Goal: Task Accomplishment & Management: Manage account settings

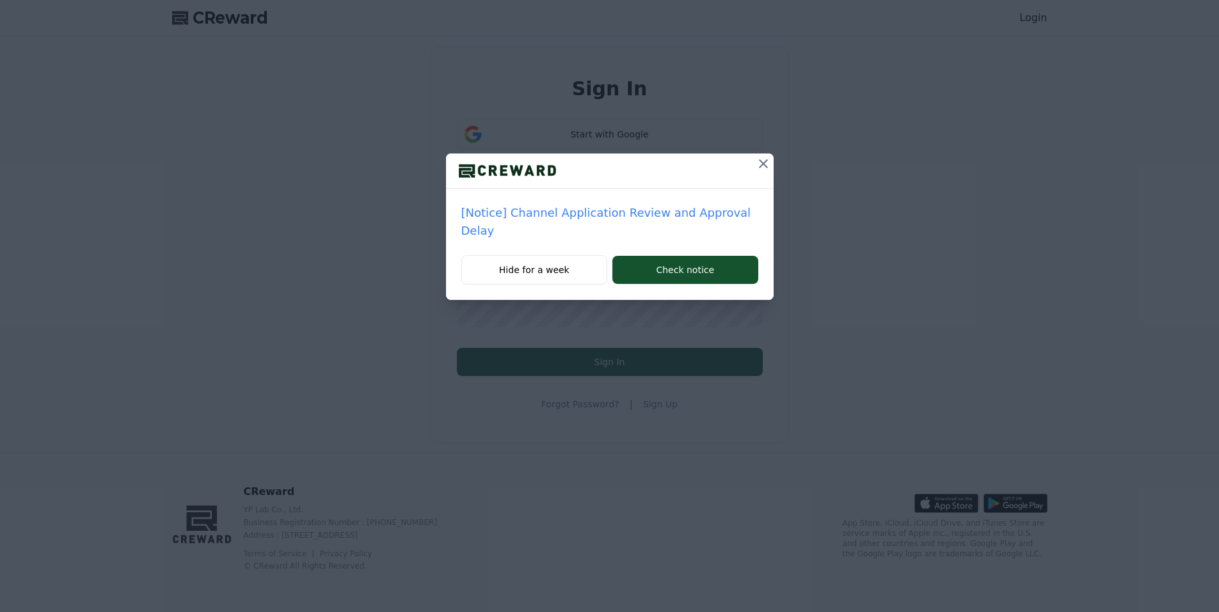
click at [757, 162] on icon at bounding box center [763, 163] width 15 height 15
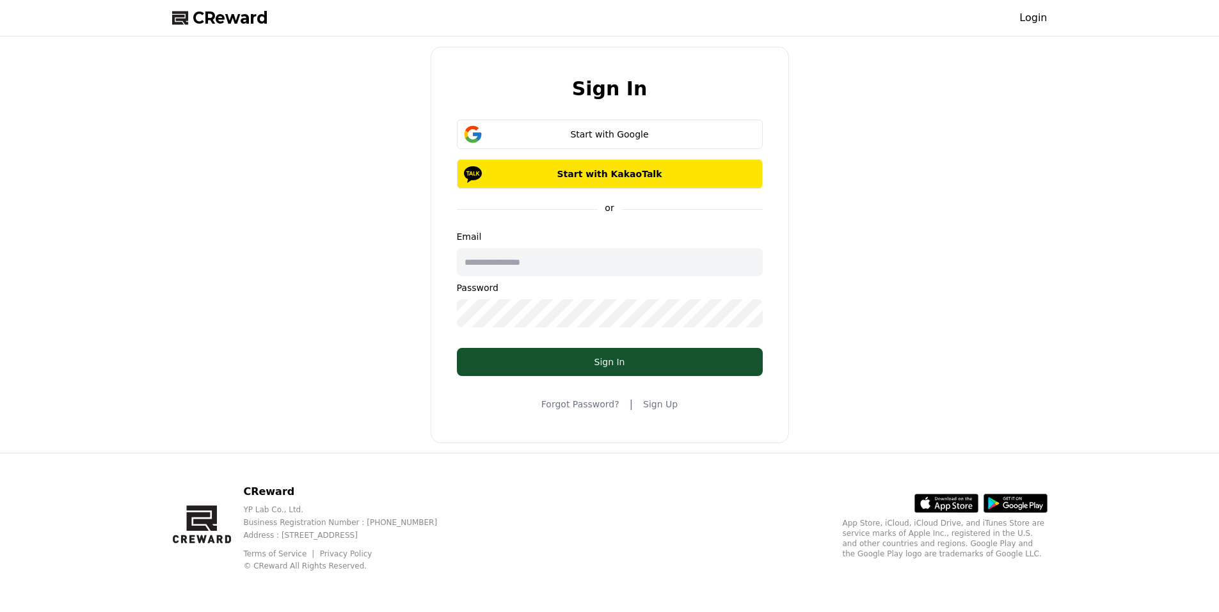
click at [1036, 28] on div "CReward Login" at bounding box center [610, 18] width 896 height 36
click at [1036, 18] on link "Login" at bounding box center [1033, 17] width 28 height 15
click at [510, 258] on input "text" at bounding box center [610, 262] width 306 height 28
click at [509, 262] on input "text" at bounding box center [610, 262] width 306 height 28
drag, startPoint x: 1119, startPoint y: 240, endPoint x: 1056, endPoint y: 252, distance: 64.5
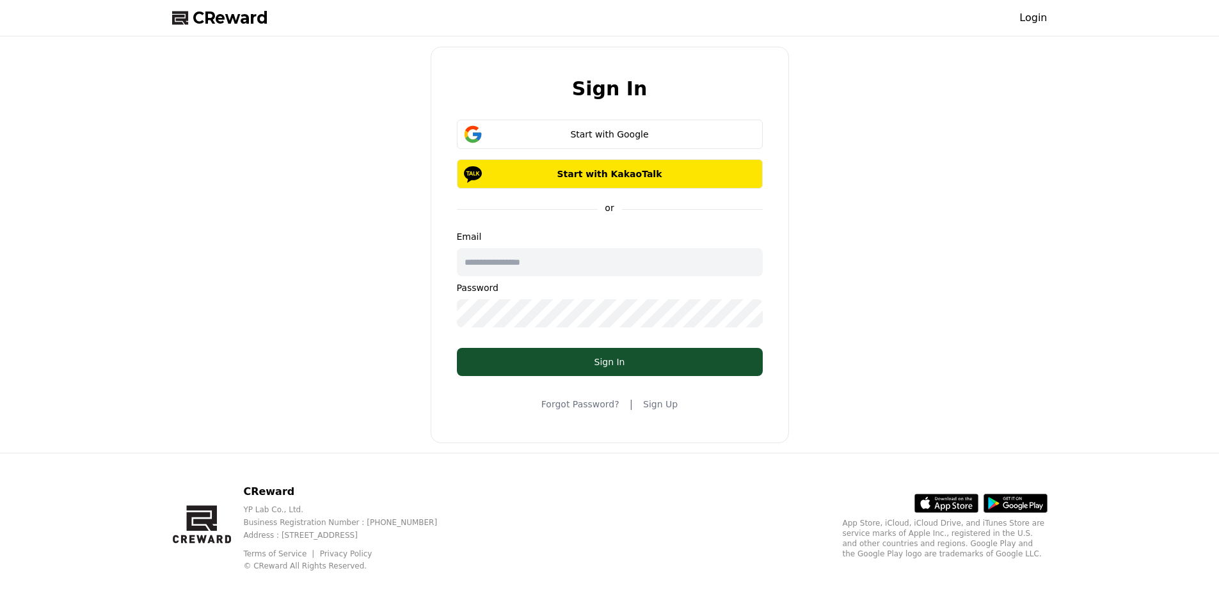
click at [1119, 240] on div "Sign In Start with Google Start with KakaoTalk or Email Password Sign In Forgot…" at bounding box center [609, 244] width 1219 height 416
click at [537, 265] on input "text" at bounding box center [610, 262] width 306 height 28
type input "**********"
click at [316, 261] on div "**********" at bounding box center [609, 245] width 885 height 406
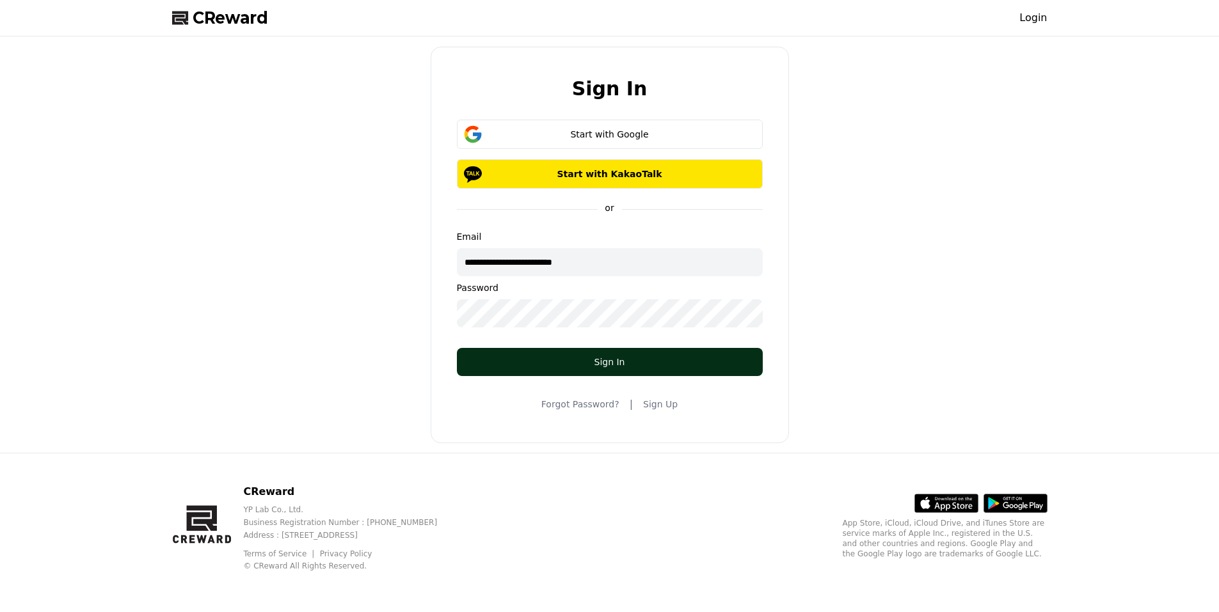
click at [612, 358] on div "Sign In" at bounding box center [609, 362] width 255 height 13
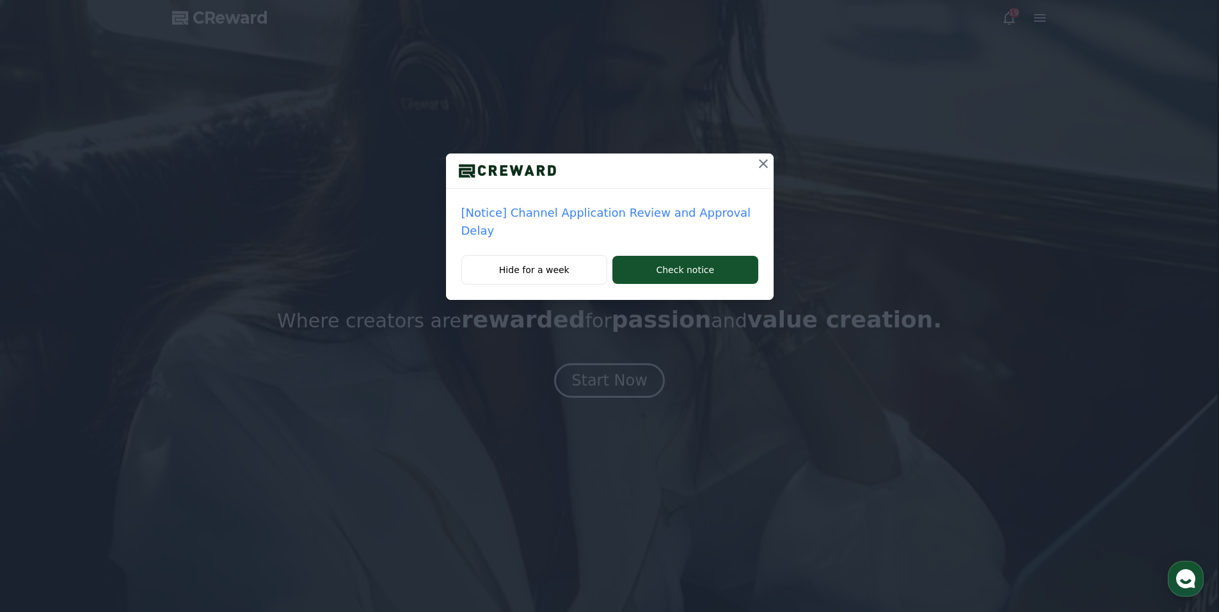
click at [760, 164] on icon at bounding box center [763, 163] width 15 height 15
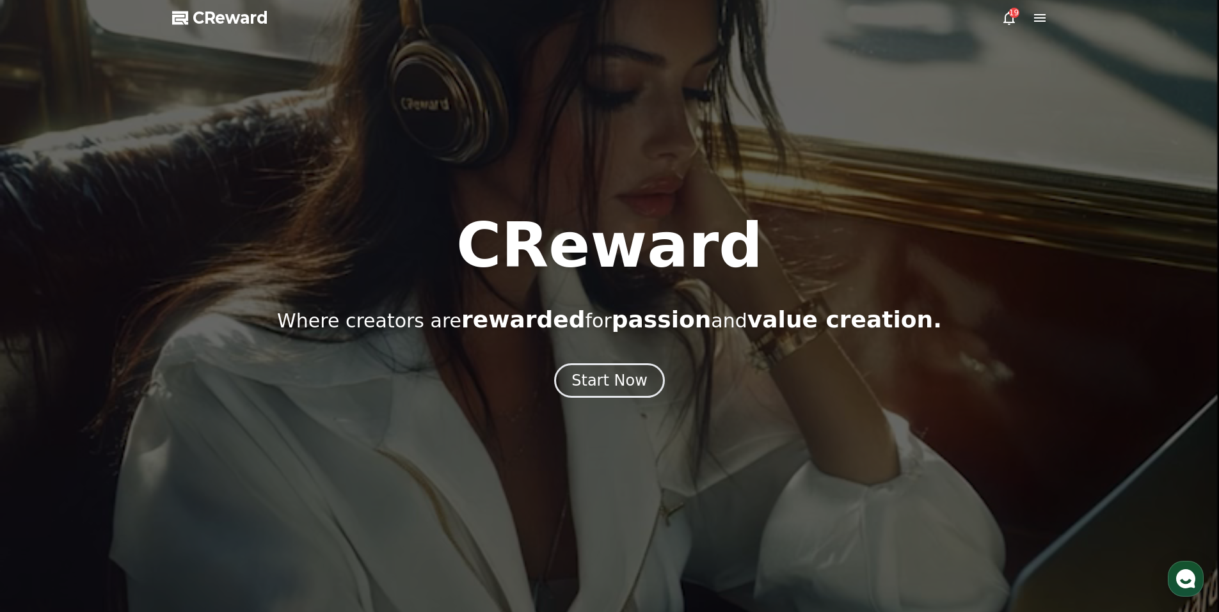
click at [1012, 17] on div "19" at bounding box center [1014, 13] width 10 height 10
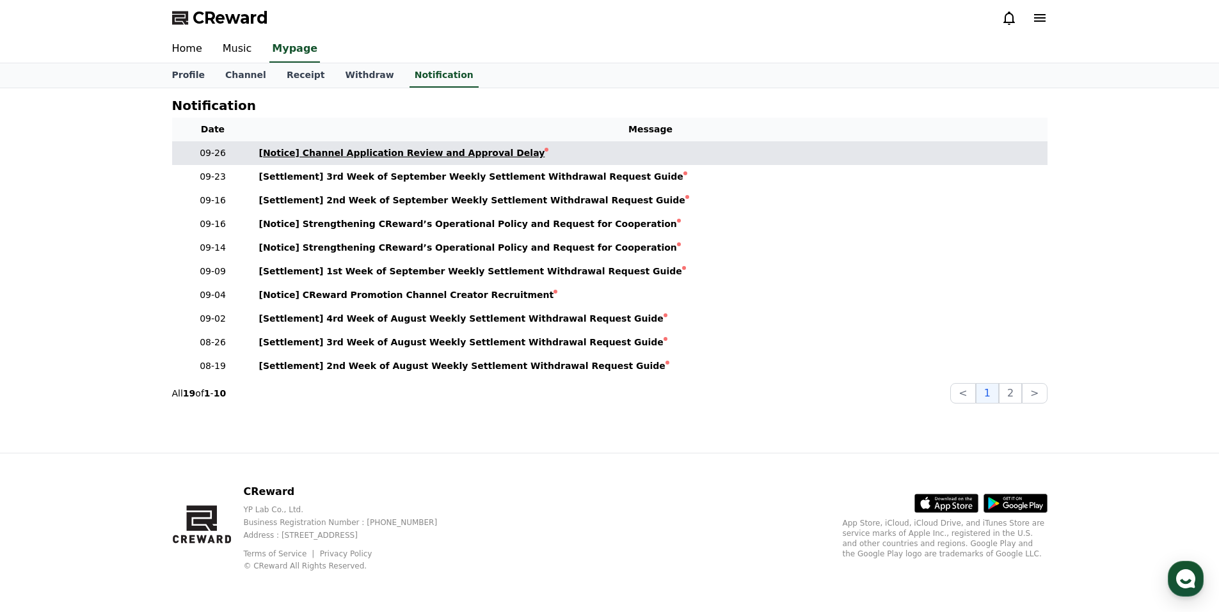
click at [458, 159] on div "[Notice] Channel Application Review and Approval Delay" at bounding box center [402, 153] width 286 height 13
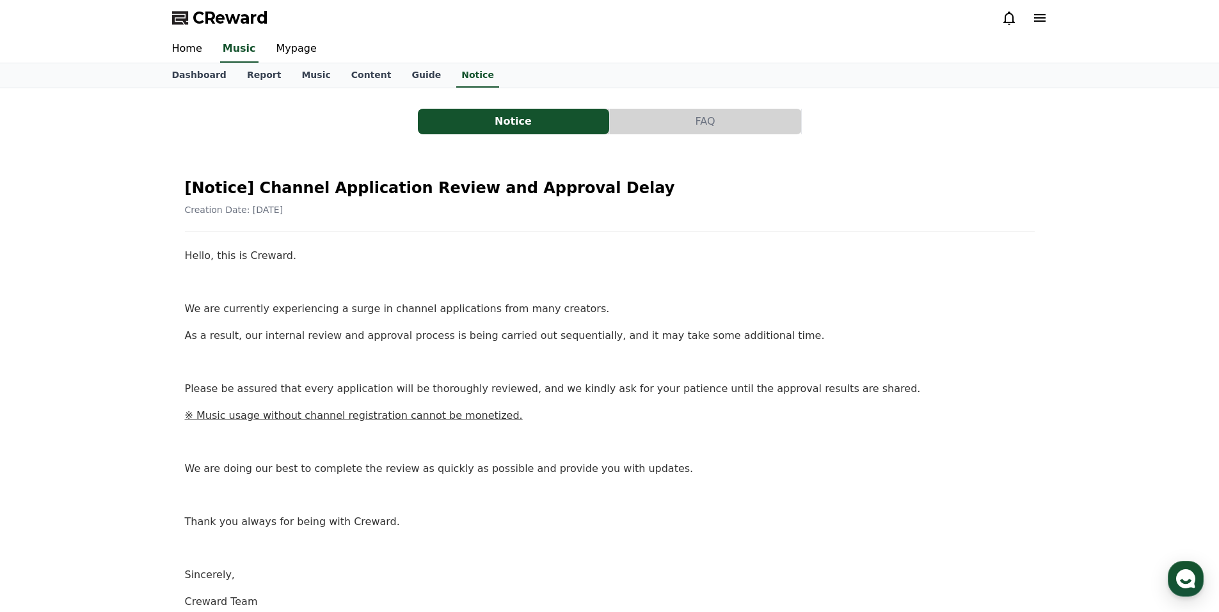
click at [375, 418] on u "※ Music usage without channel registration cannot be monetized." at bounding box center [354, 415] width 338 height 12
click at [626, 436] on p at bounding box center [610, 442] width 850 height 17
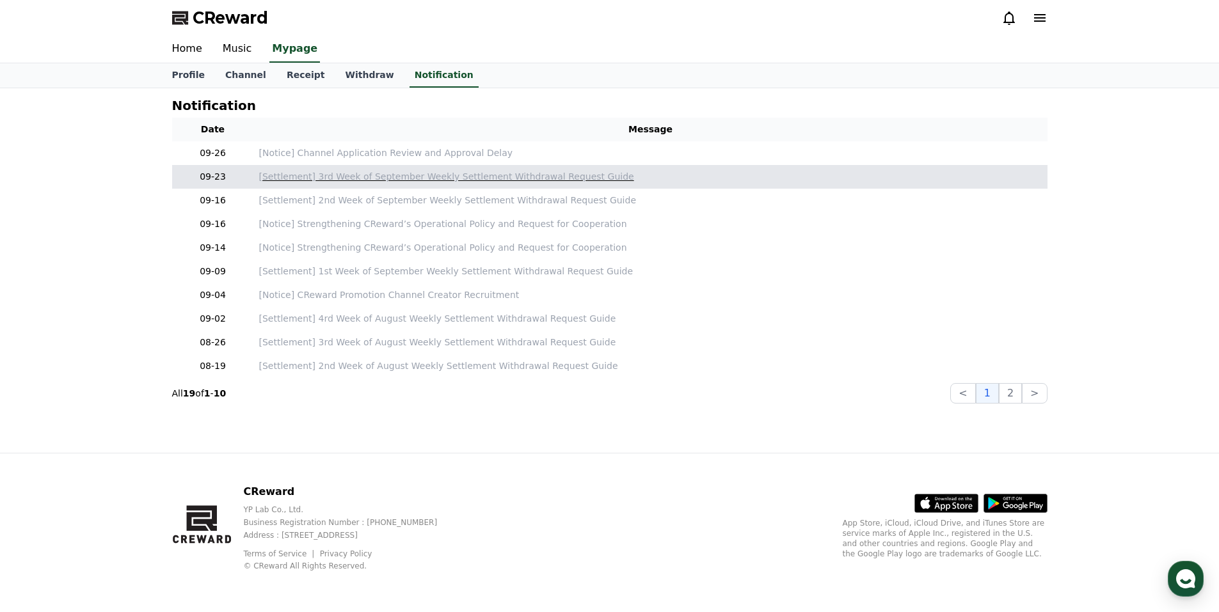
click at [363, 175] on p "[Settlement] 3rd Week of September Weekly Settlement Withdrawal Request Guide" at bounding box center [650, 176] width 783 height 13
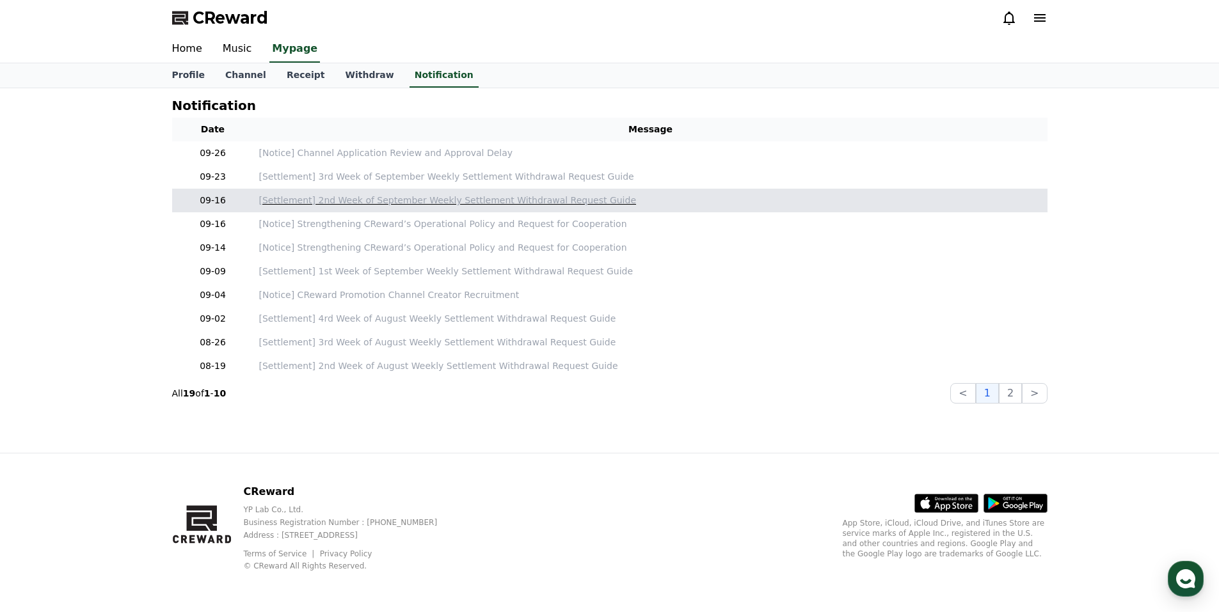
click at [329, 194] on p "[Settlement] 2nd Week of September Weekly Settlement Withdrawal Request Guide" at bounding box center [650, 200] width 783 height 13
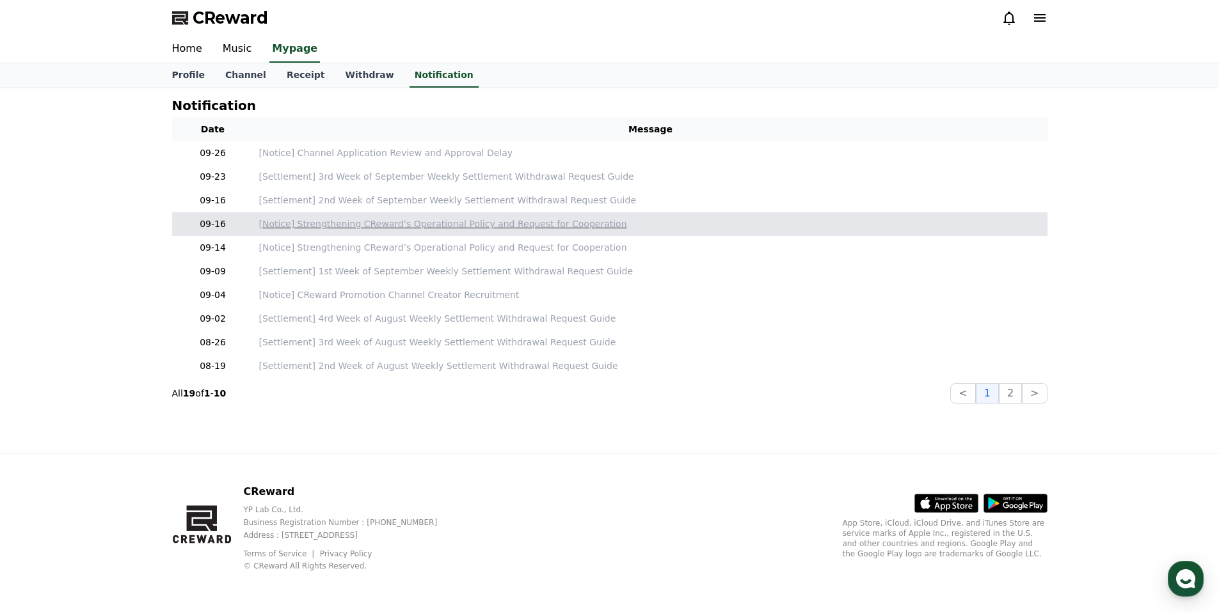
click at [340, 228] on p "[Notice] Strengthening CReward’s Operational Policy and Request for Cooperation" at bounding box center [650, 224] width 783 height 13
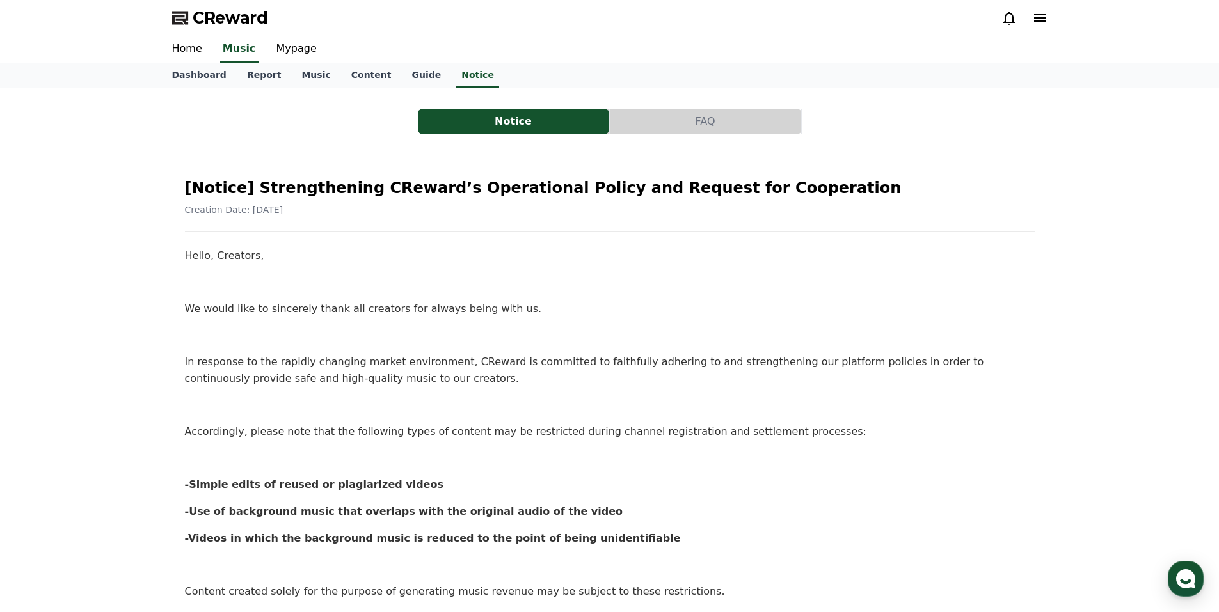
click at [464, 219] on div "[Notice] Strengthening CReward’s Operational Policy and Request for Cooperation…" at bounding box center [609, 589] width 855 height 848
click at [1032, 20] on icon at bounding box center [1039, 17] width 15 height 15
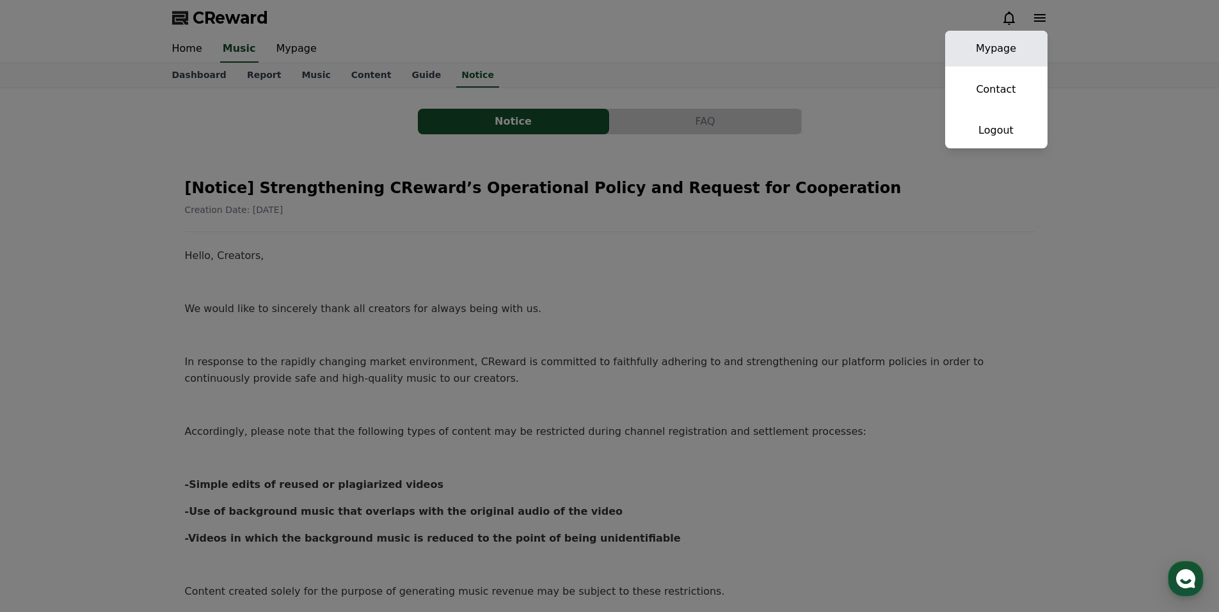
click at [985, 50] on link "Mypage" at bounding box center [996, 49] width 102 height 36
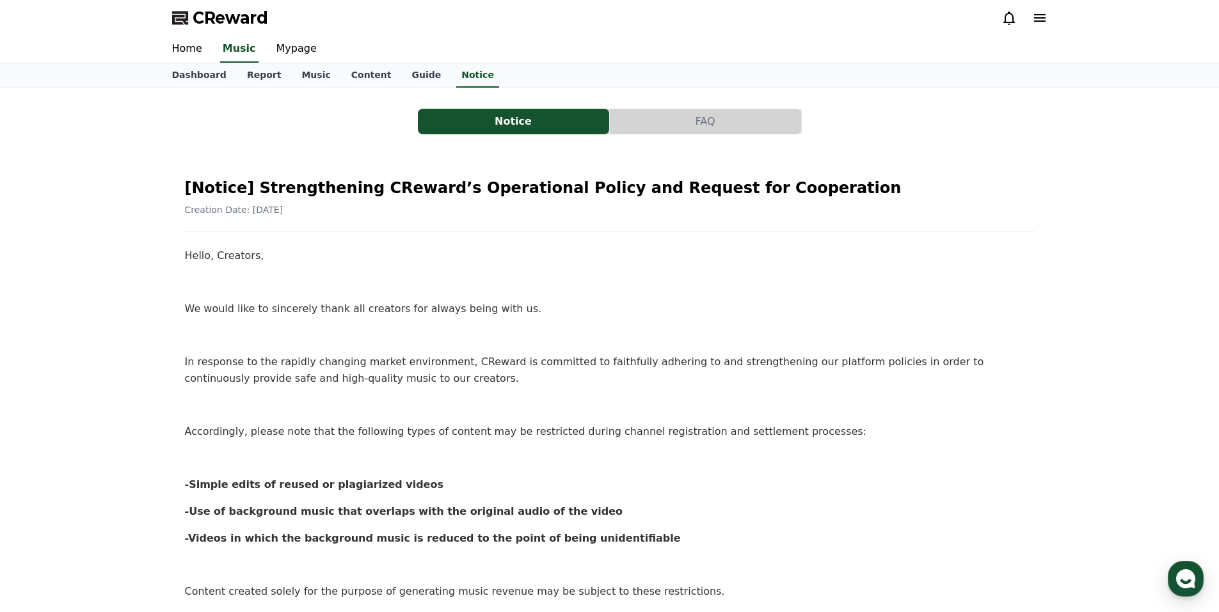
select select "**********"
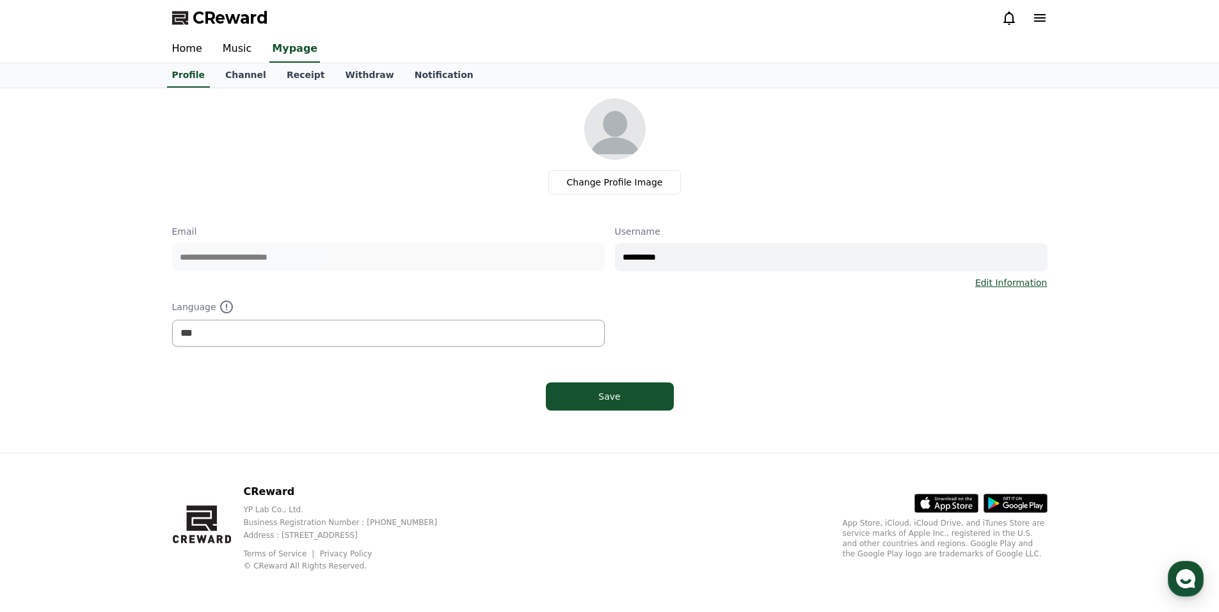
click at [717, 326] on div "**********" at bounding box center [609, 286] width 875 height 122
click at [422, 78] on link "Notification" at bounding box center [443, 75] width 79 height 24
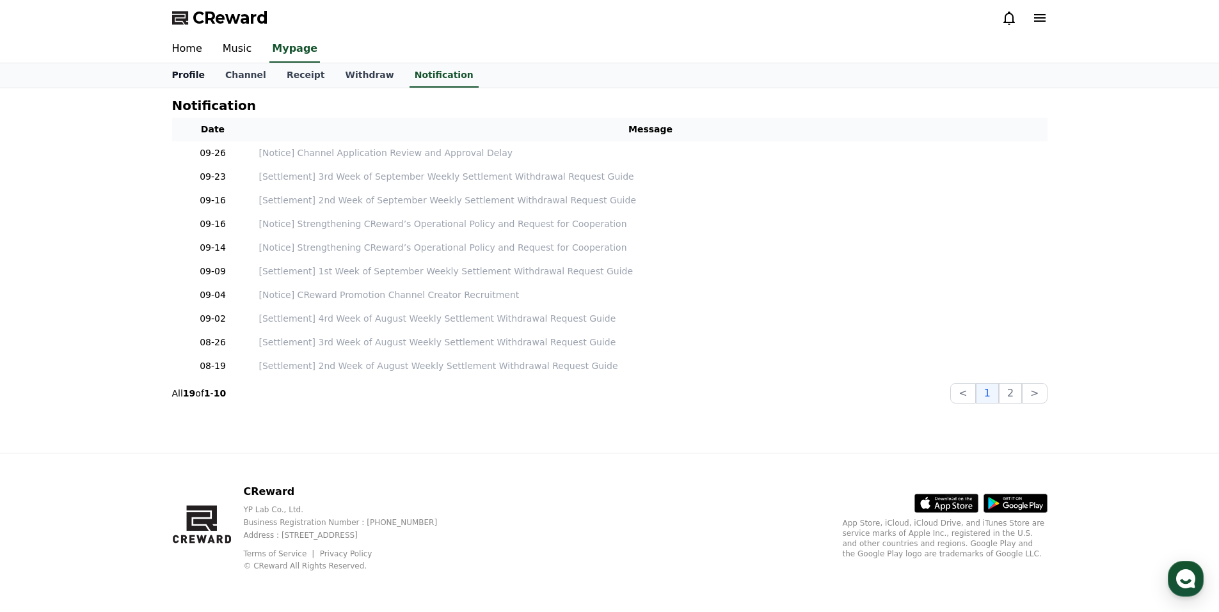
click at [180, 75] on link "Profile" at bounding box center [188, 75] width 53 height 24
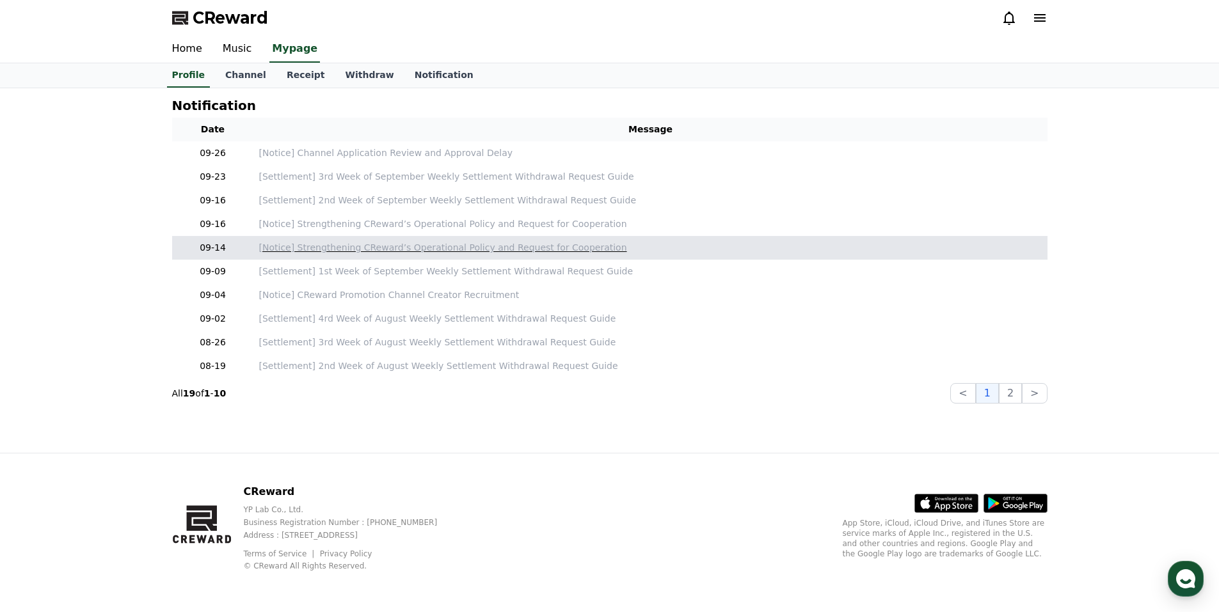
select select "**********"
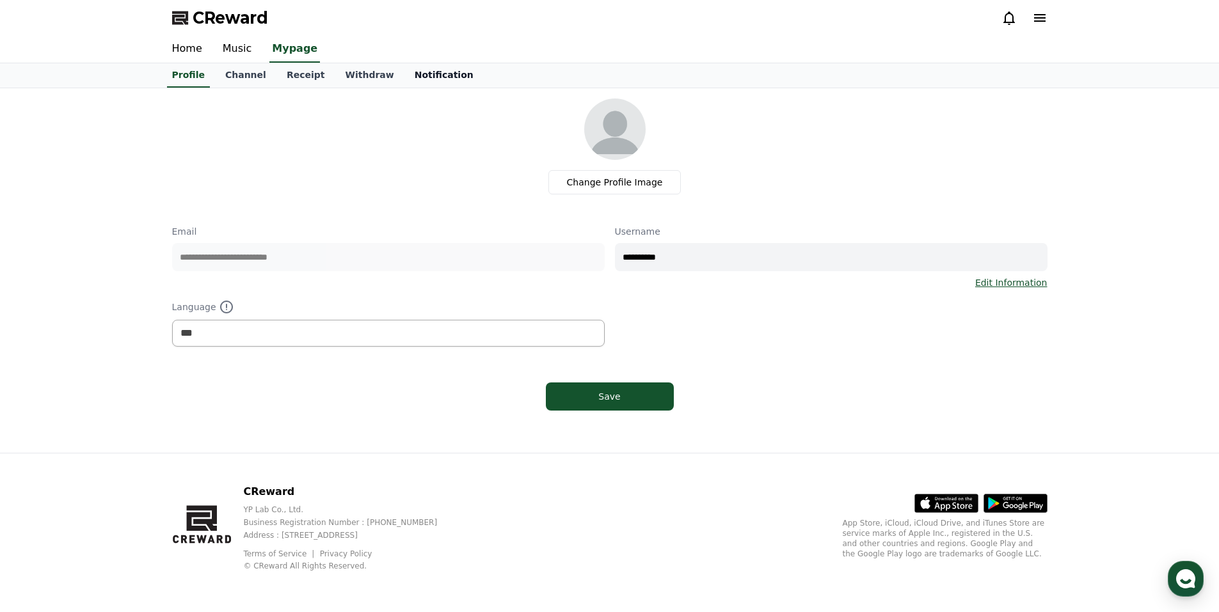
click at [411, 74] on link "Notification" at bounding box center [443, 75] width 79 height 24
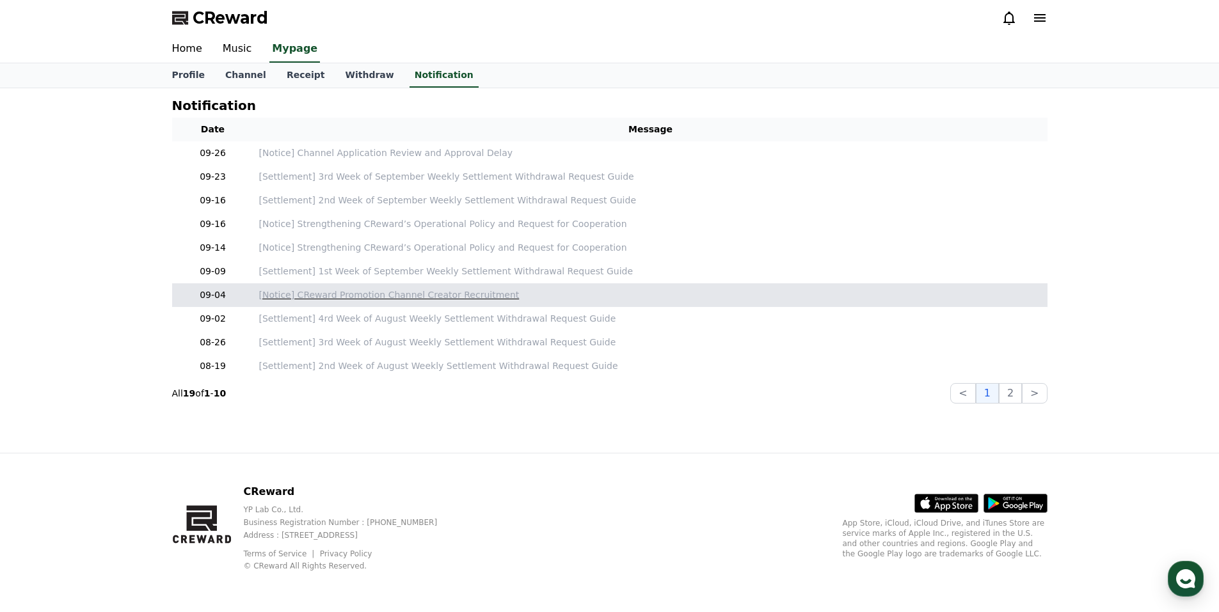
click at [335, 300] on p "[Notice] CReward Promotion Channel Creator Recruitment" at bounding box center [650, 295] width 783 height 13
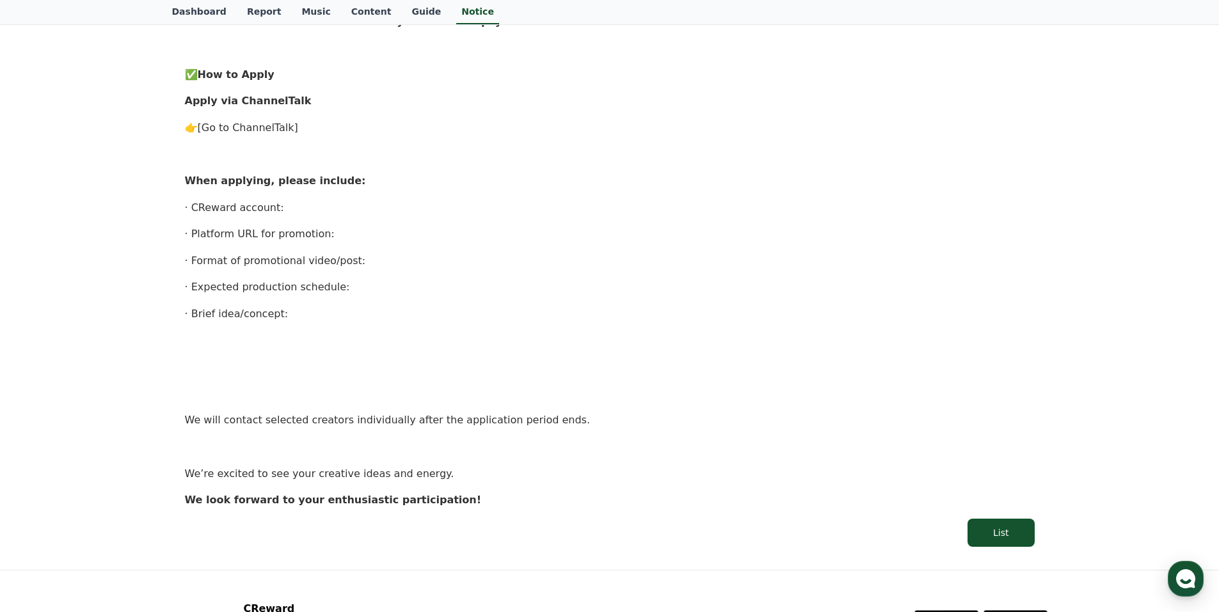
scroll to position [640, 0]
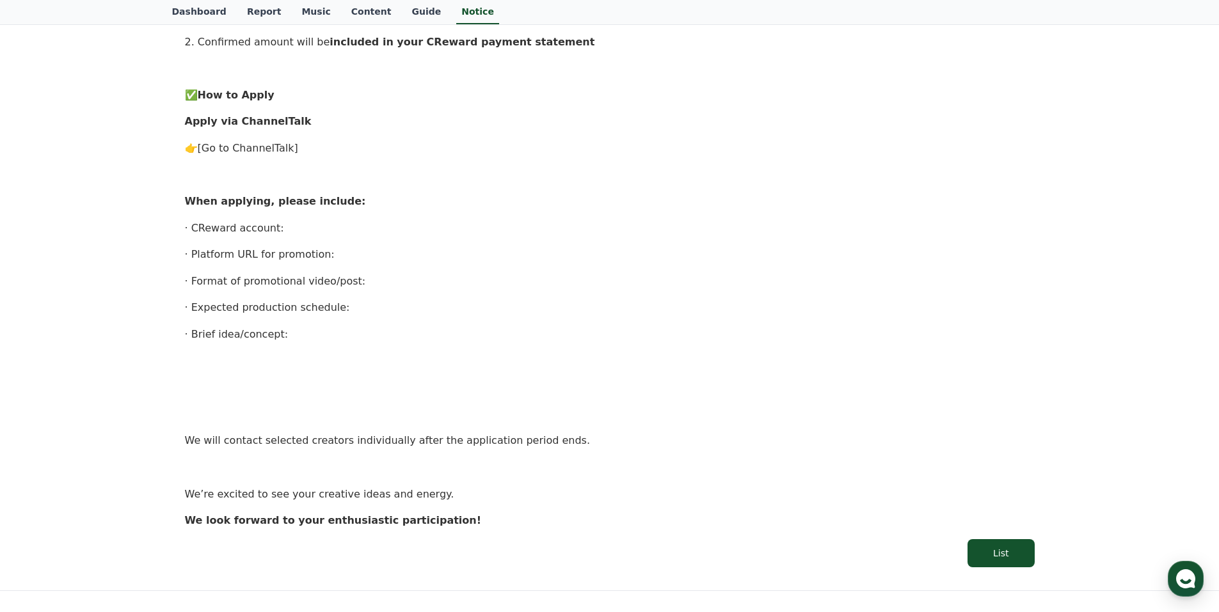
drag, startPoint x: 316, startPoint y: 372, endPoint x: 326, endPoint y: 372, distance: 10.2
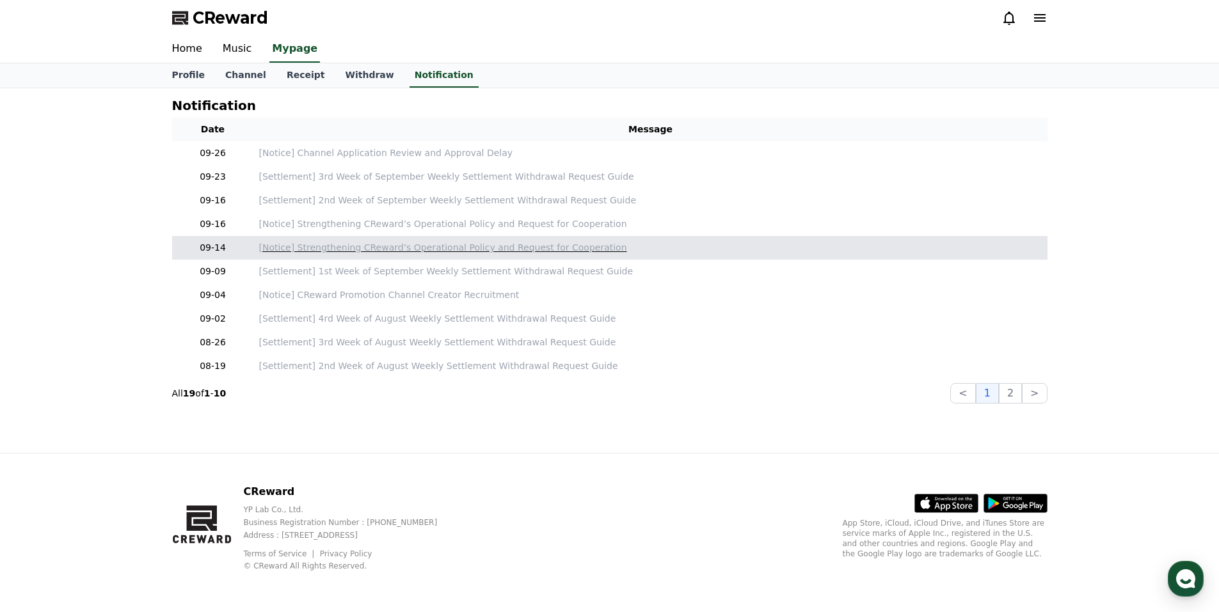
click at [367, 249] on p "[Notice] Strengthening CReward’s Operational Policy and Request for Cooperation" at bounding box center [650, 247] width 783 height 13
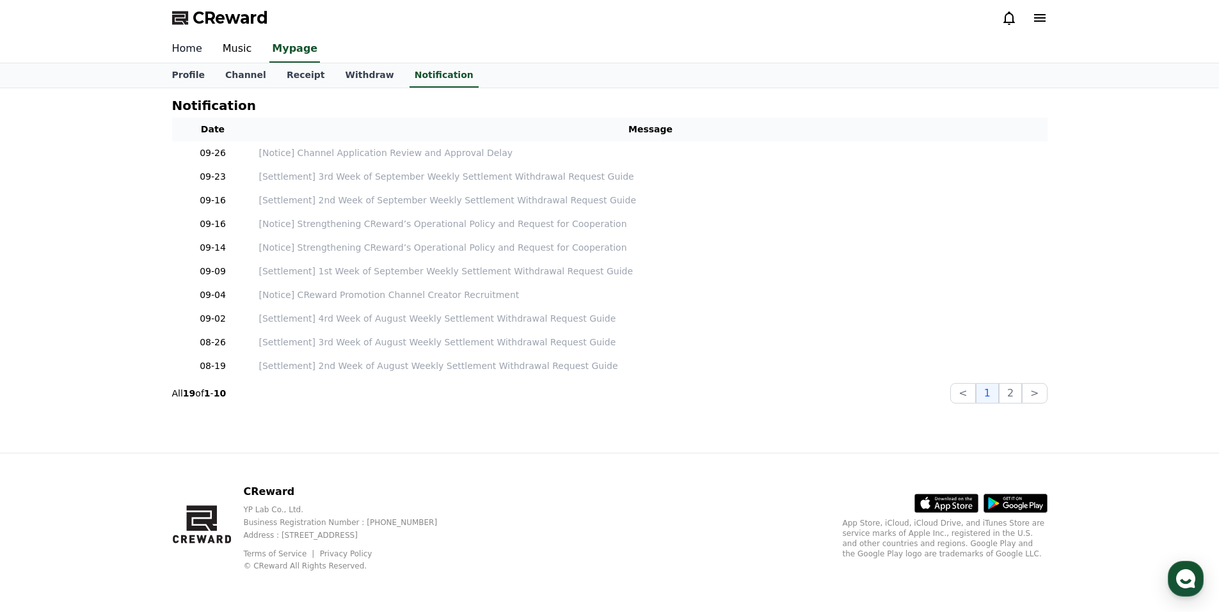
click at [173, 52] on link "Home" at bounding box center [187, 49] width 51 height 27
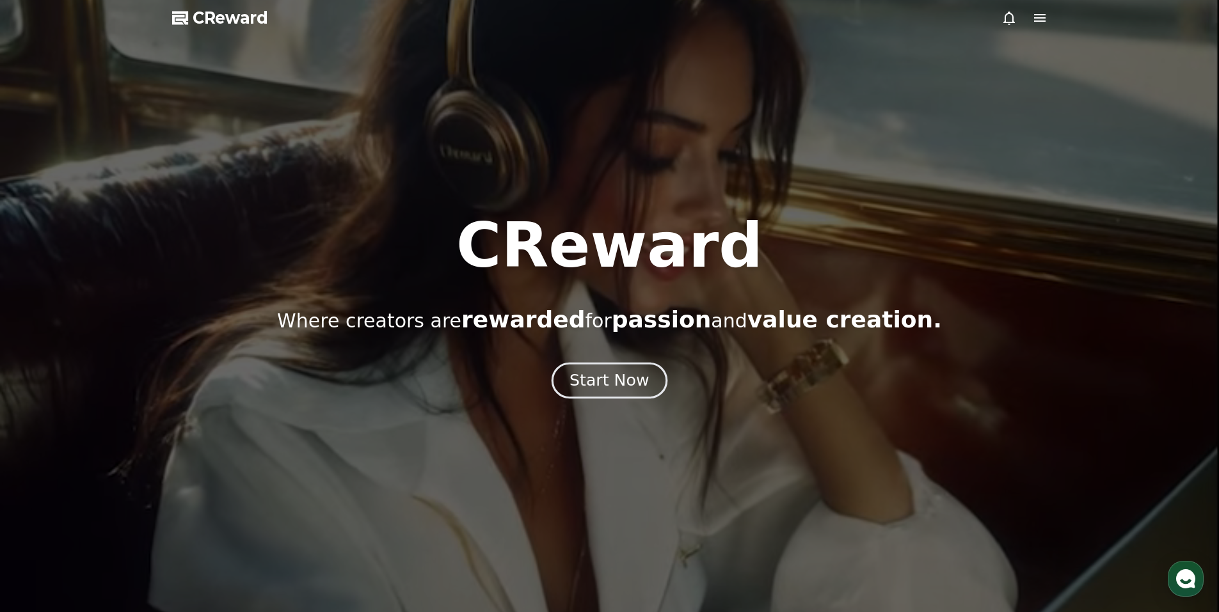
click at [617, 390] on div "Start Now" at bounding box center [608, 381] width 79 height 22
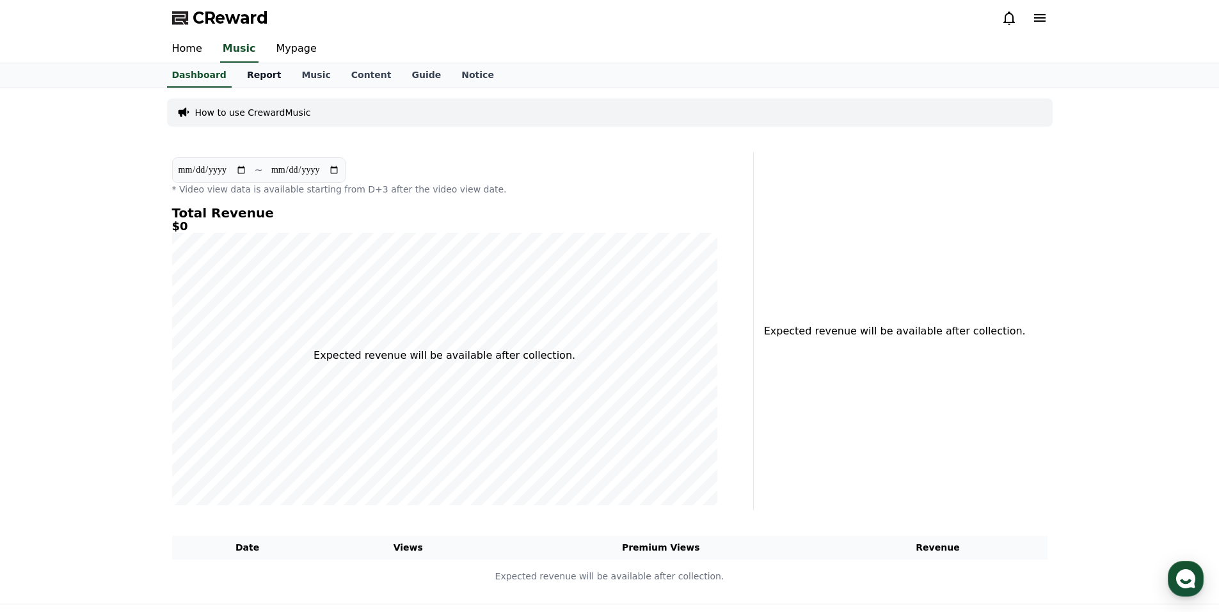
click at [248, 72] on link "Report" at bounding box center [264, 75] width 55 height 24
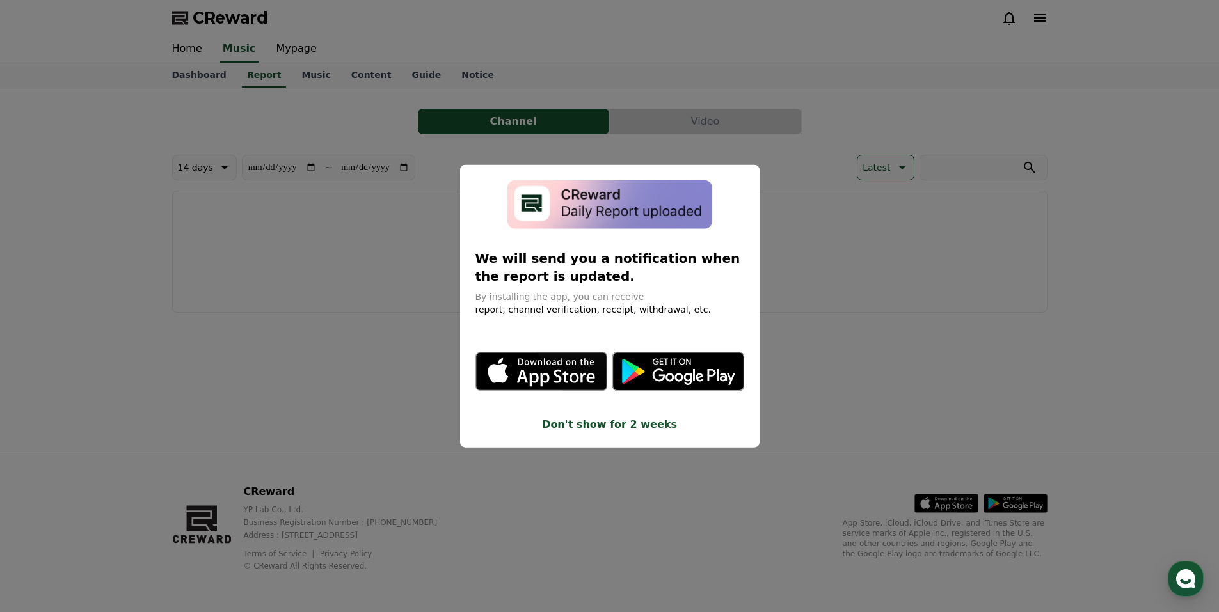
click at [863, 338] on button "close modal" at bounding box center [609, 306] width 1219 height 612
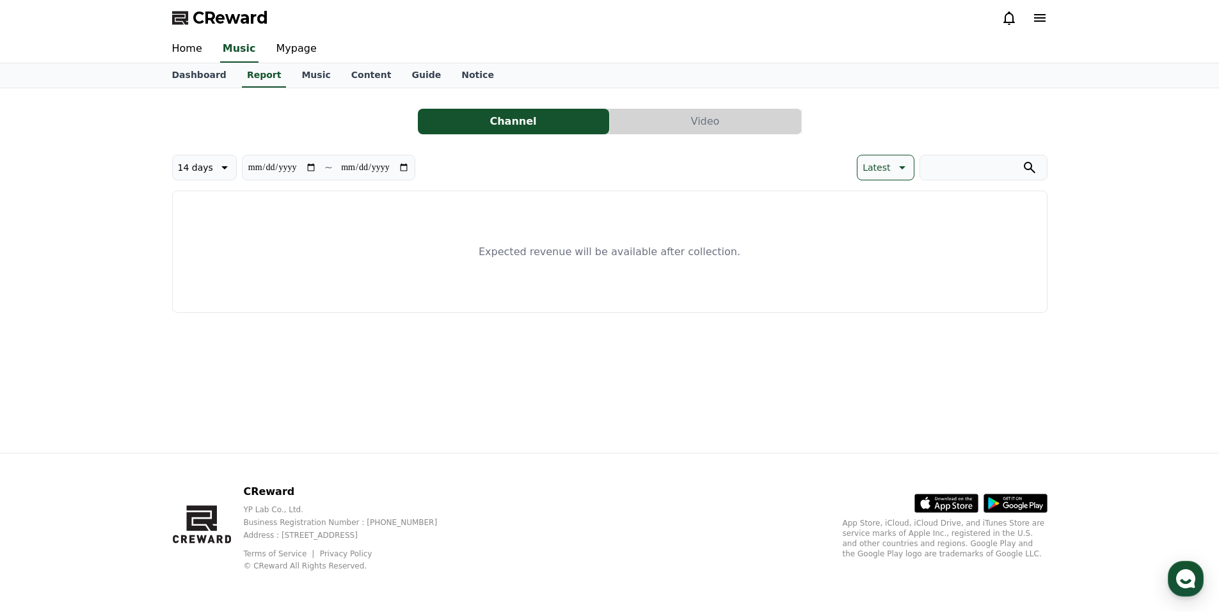
click at [525, 120] on button "Channel" at bounding box center [513, 122] width 191 height 26
click at [568, 252] on p "Expected revenue will be available after collection." at bounding box center [610, 251] width 262 height 15
click at [618, 253] on p "Expected revenue will be available after collection." at bounding box center [610, 251] width 262 height 15
click at [663, 120] on button "Video" at bounding box center [705, 122] width 191 height 26
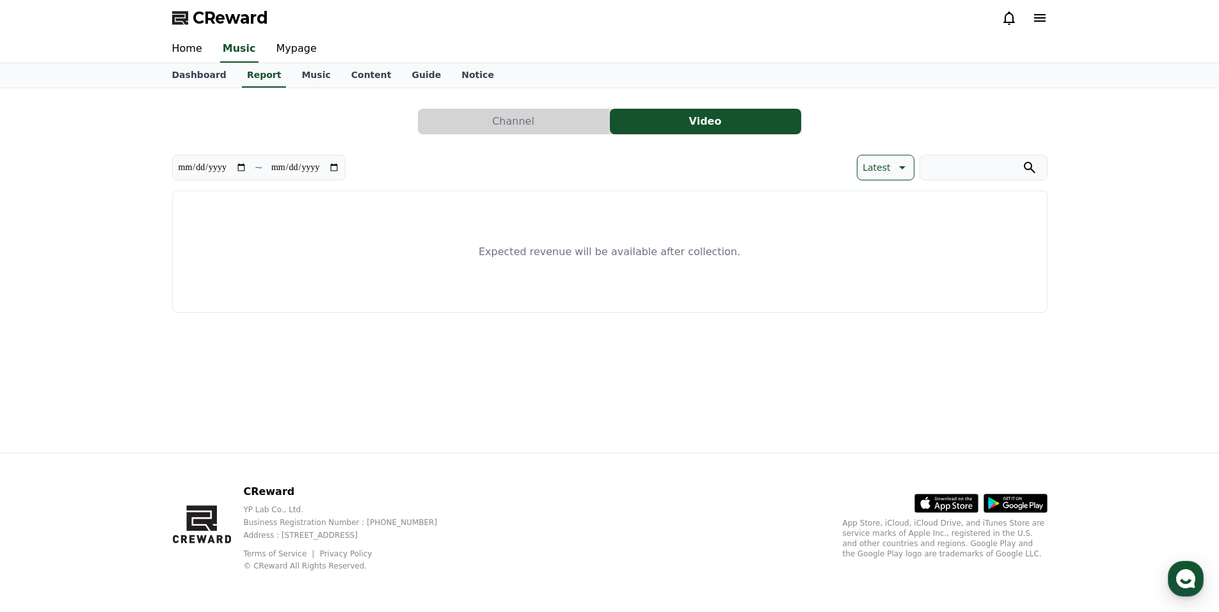
click at [513, 112] on button "Channel" at bounding box center [513, 122] width 191 height 26
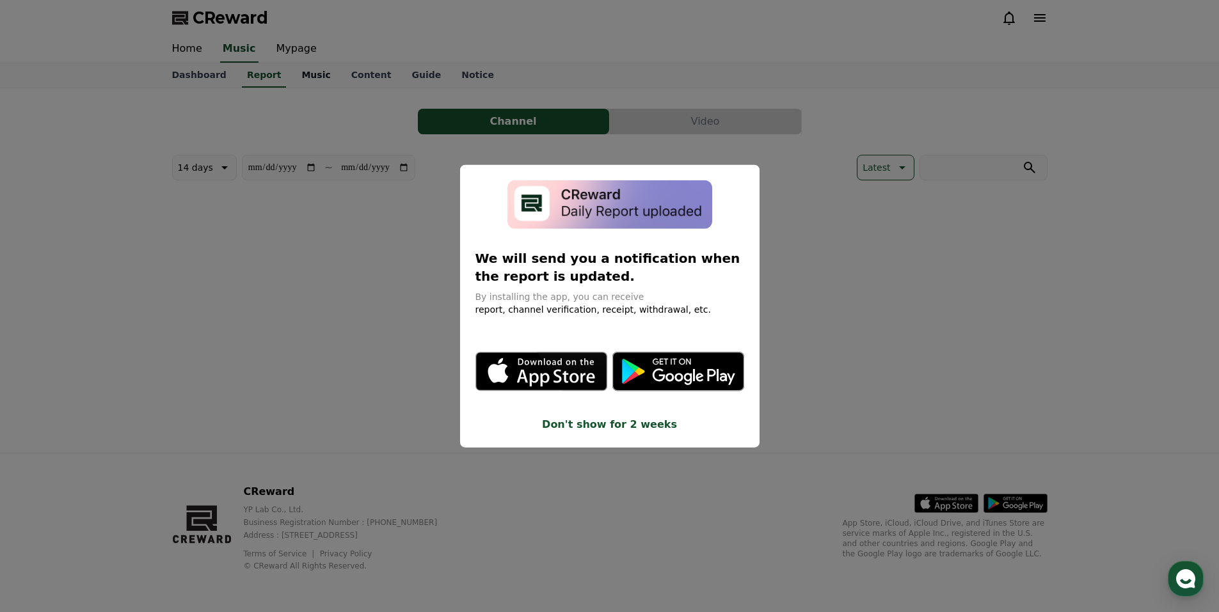
click at [289, 76] on button "close modal" at bounding box center [609, 306] width 1219 height 612
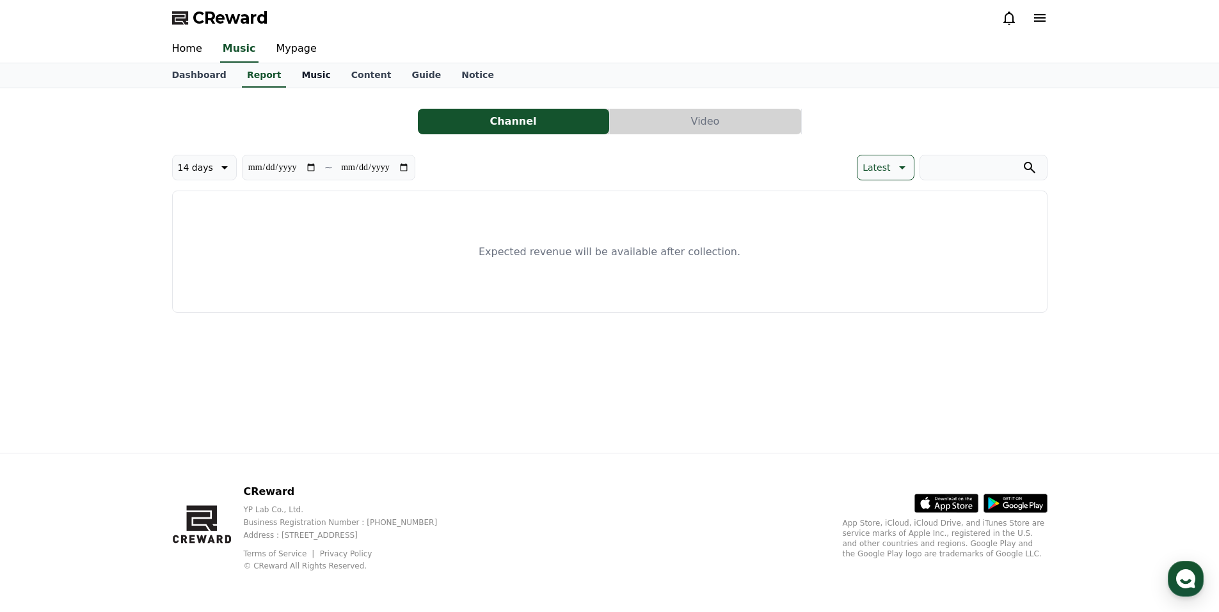
click at [298, 83] on link "Music" at bounding box center [315, 75] width 49 height 24
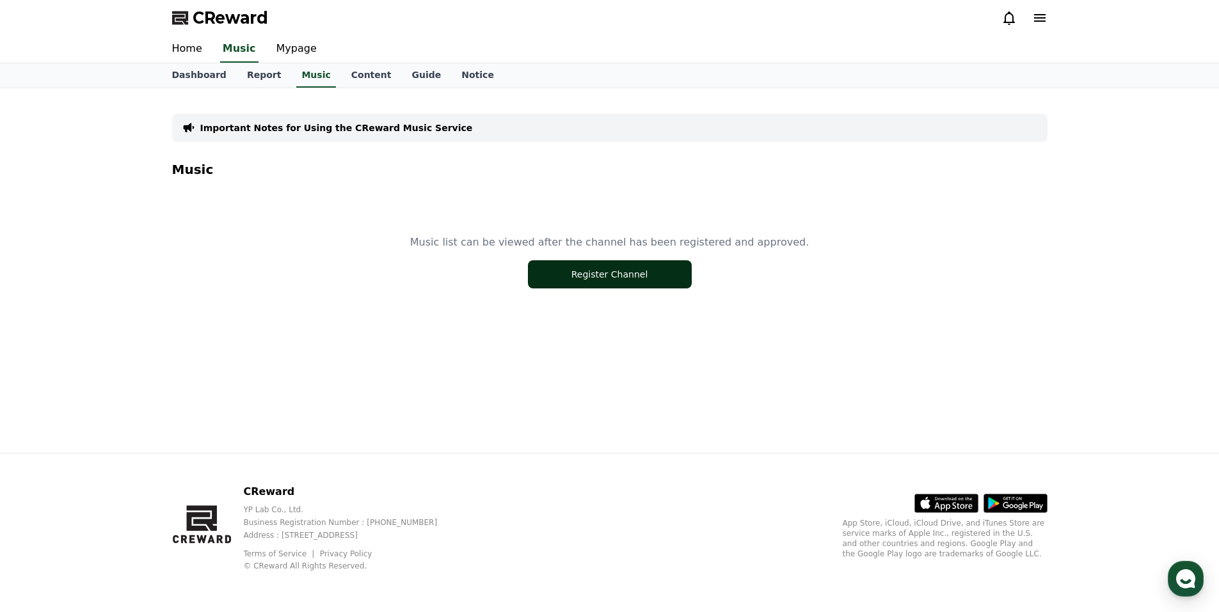
click at [588, 267] on button "Register Channel" at bounding box center [610, 274] width 164 height 28
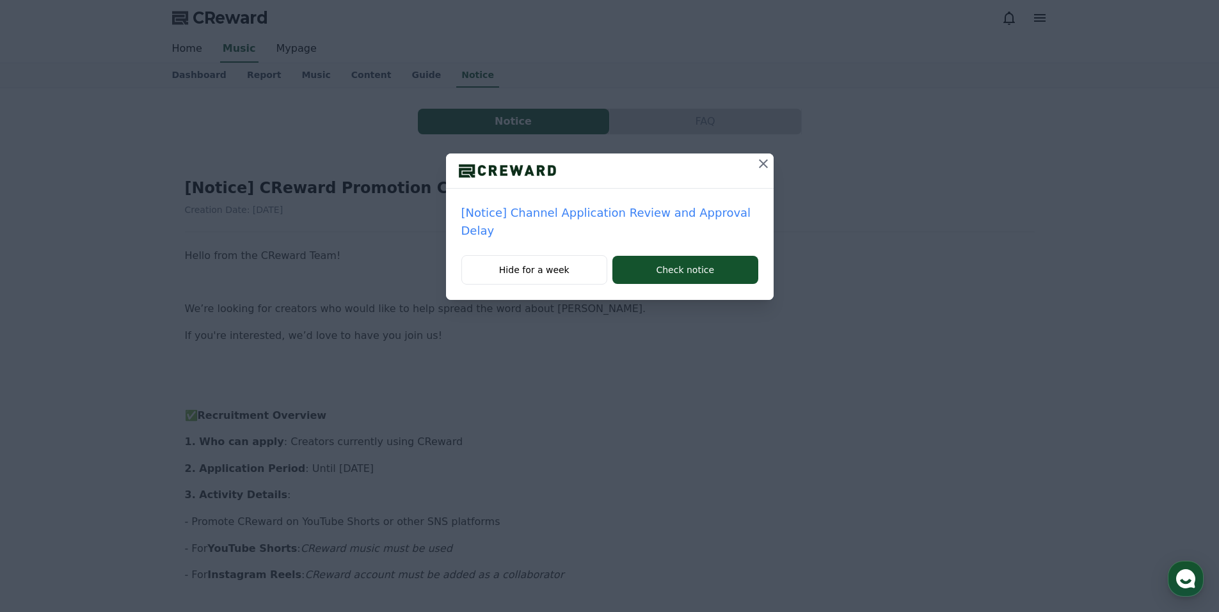
click at [761, 169] on icon at bounding box center [763, 163] width 15 height 15
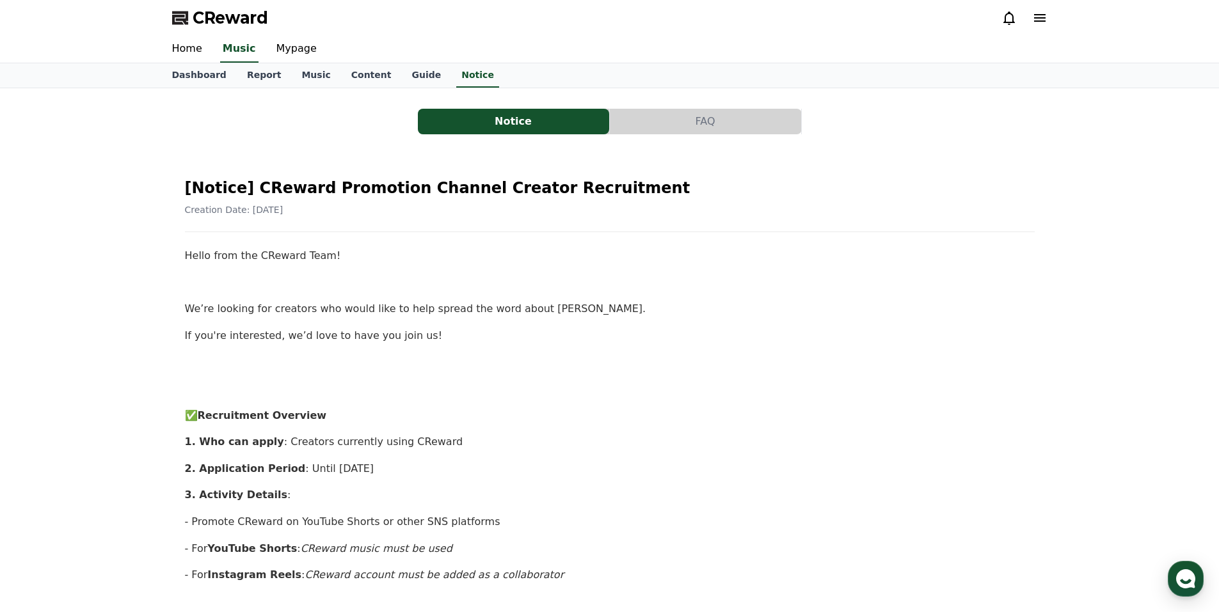
click at [686, 133] on button "FAQ" at bounding box center [705, 122] width 191 height 26
click at [685, 129] on button "FAQ" at bounding box center [705, 122] width 191 height 26
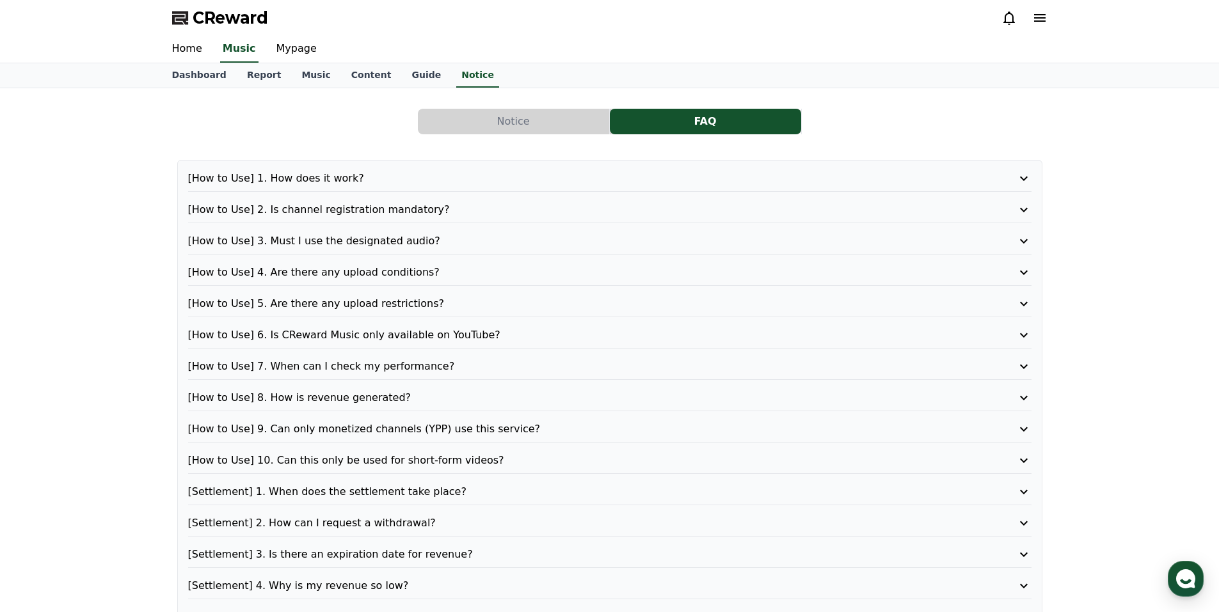
click at [351, 186] on div "[How to Use] 1. How does it work?" at bounding box center [609, 181] width 843 height 21
click at [349, 173] on p "[How to Use] 1. How does it work?" at bounding box center [576, 178] width 776 height 15
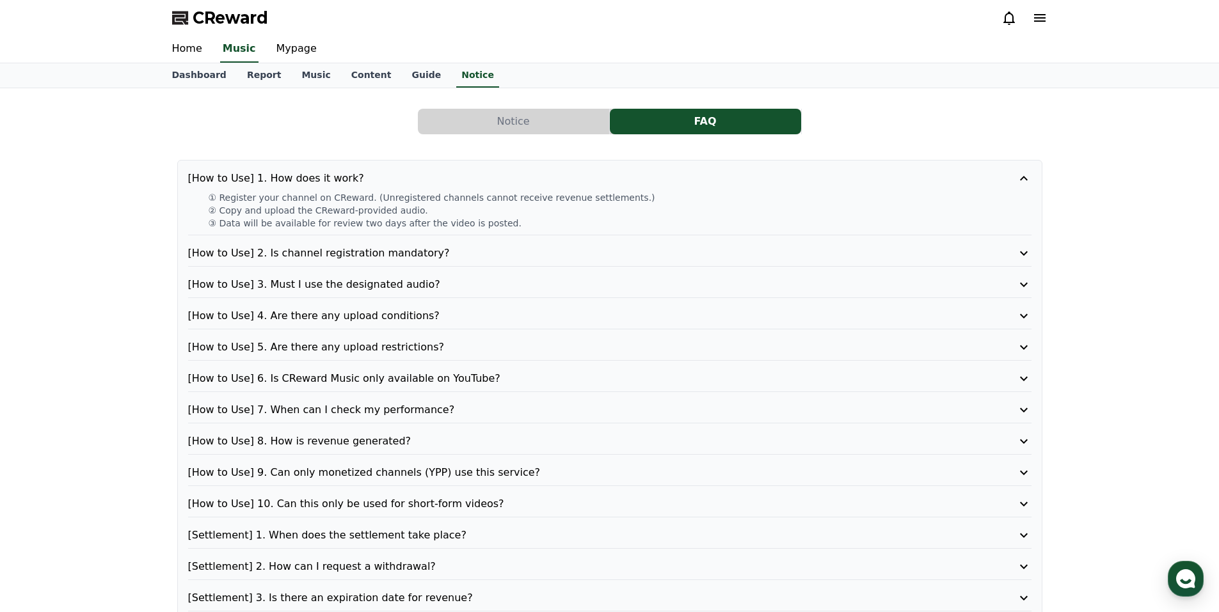
click at [405, 319] on p "[How to Use] 4. Are there any upload conditions?" at bounding box center [576, 315] width 776 height 15
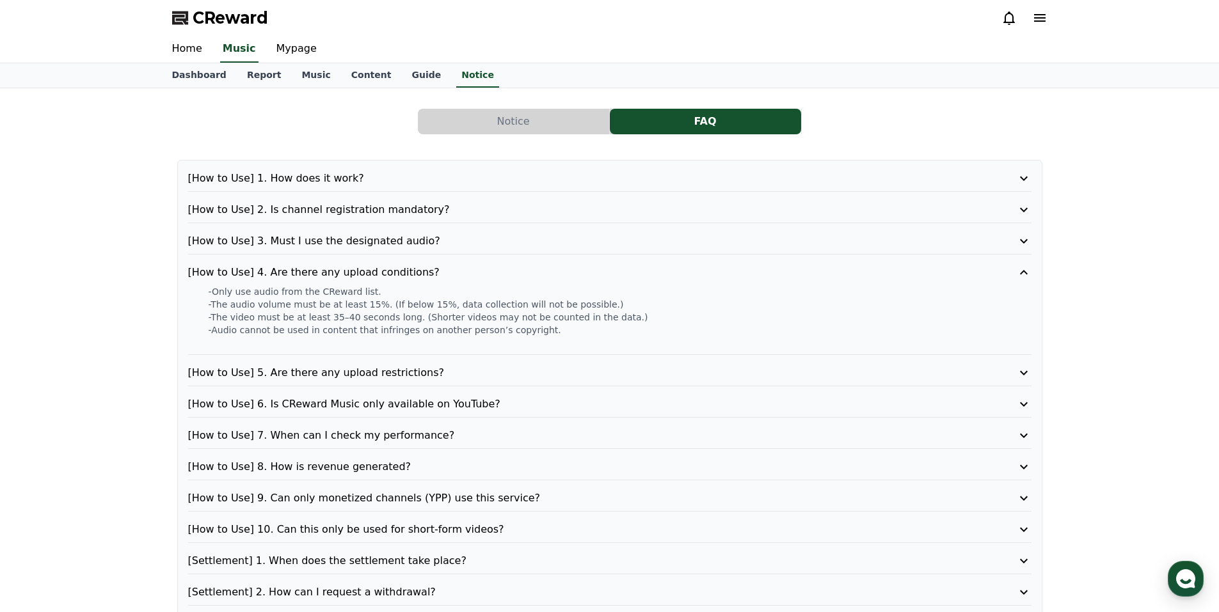
click at [378, 268] on p "[How to Use] 4. Are there any upload conditions?" at bounding box center [576, 272] width 776 height 15
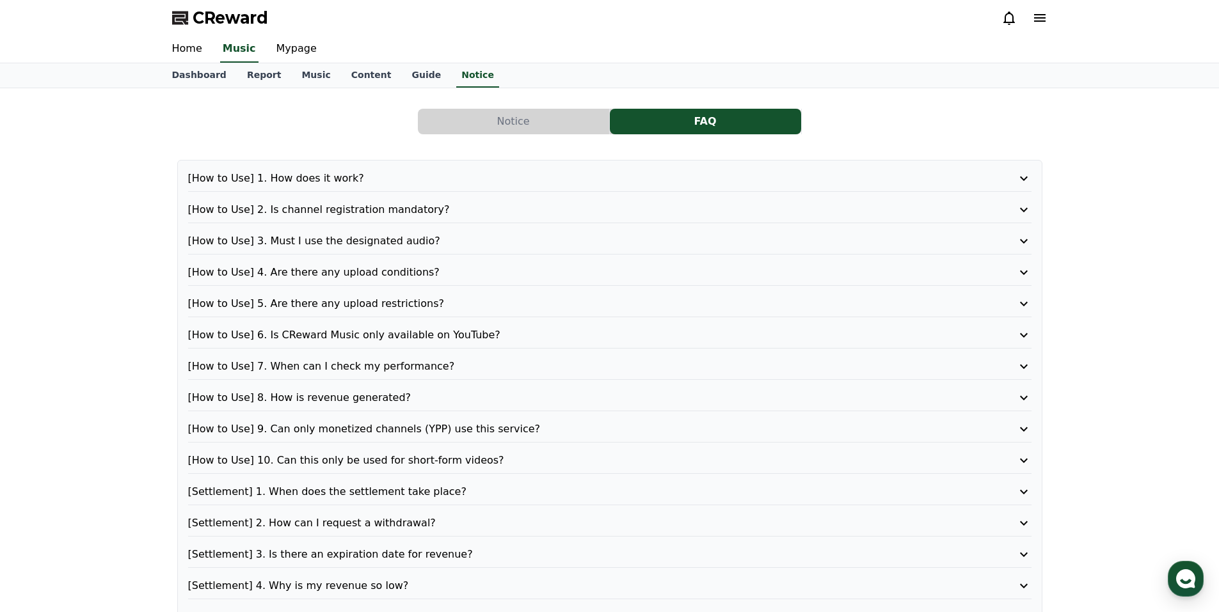
click at [355, 306] on p "[How to Use] 5. Are there any upload restrictions?" at bounding box center [576, 303] width 776 height 15
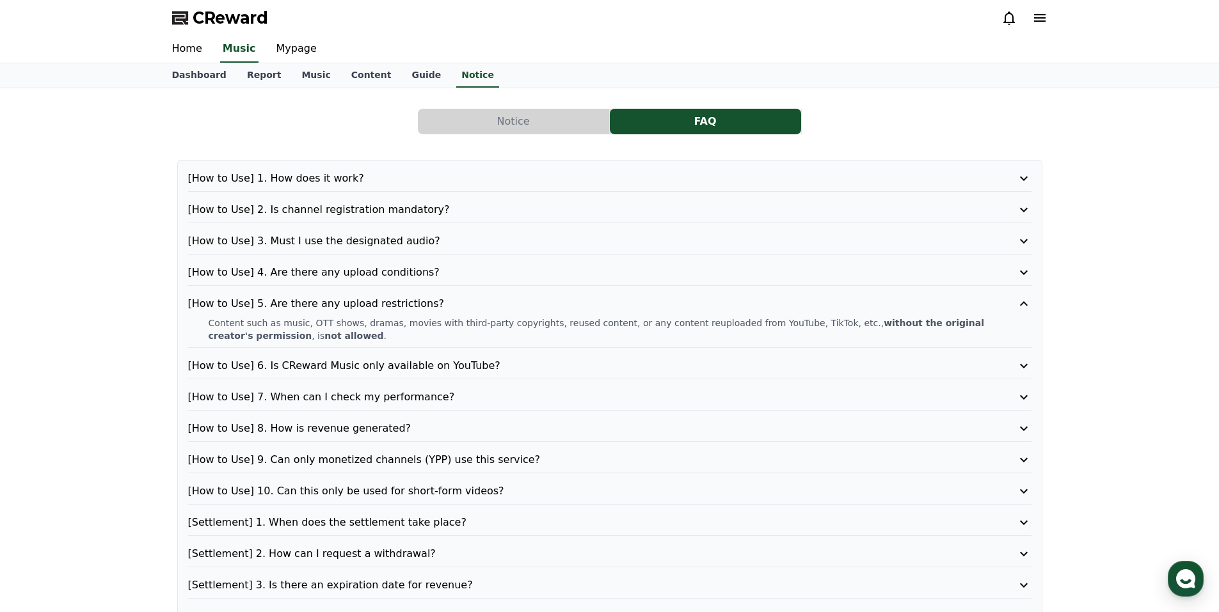
click at [385, 305] on p "[How to Use] 5. Are there any upload restrictions?" at bounding box center [576, 303] width 776 height 15
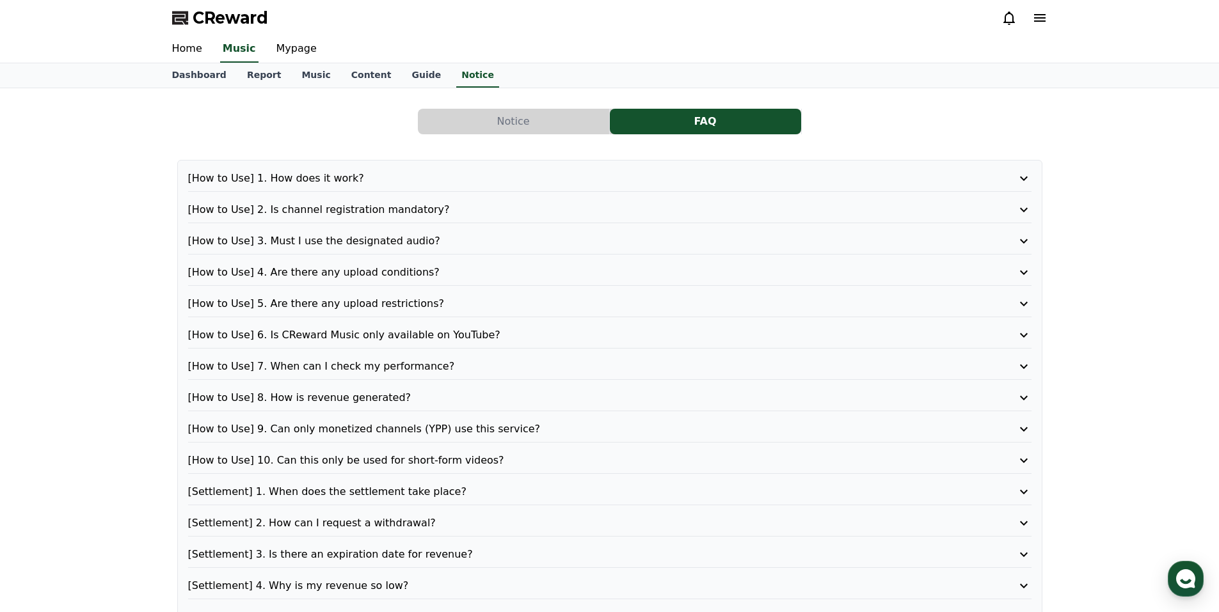
click at [378, 333] on p "[How to Use] 6. Is CReward Music only available on YouTube?" at bounding box center [576, 335] width 776 height 15
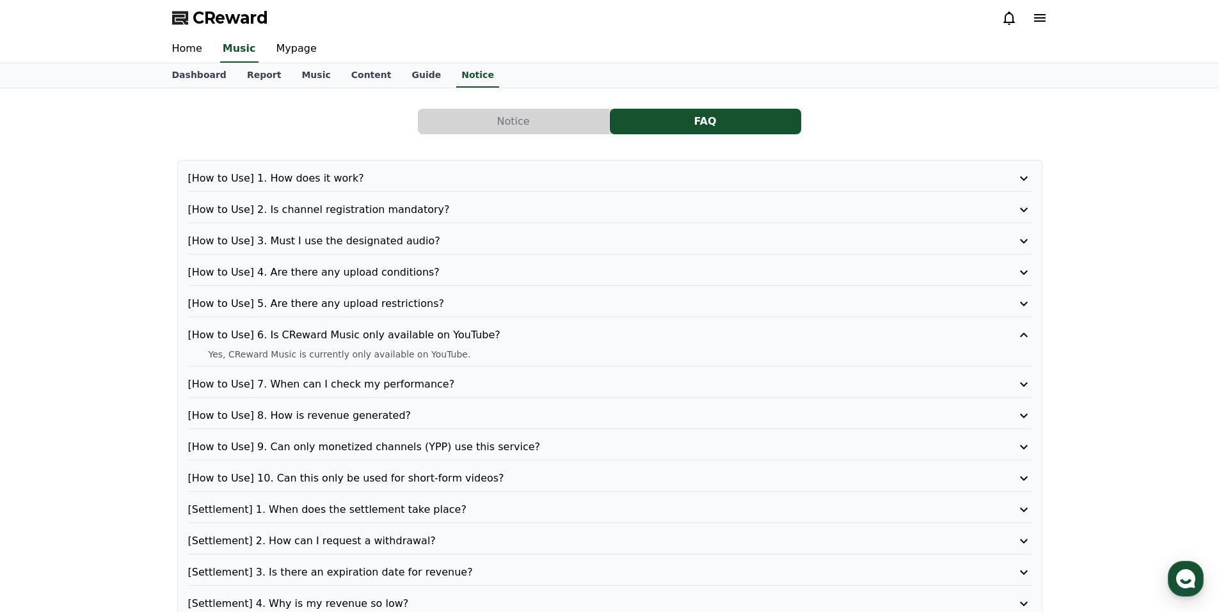
click at [378, 333] on p "[How to Use] 6. Is CReward Music only available on YouTube?" at bounding box center [576, 335] width 776 height 15
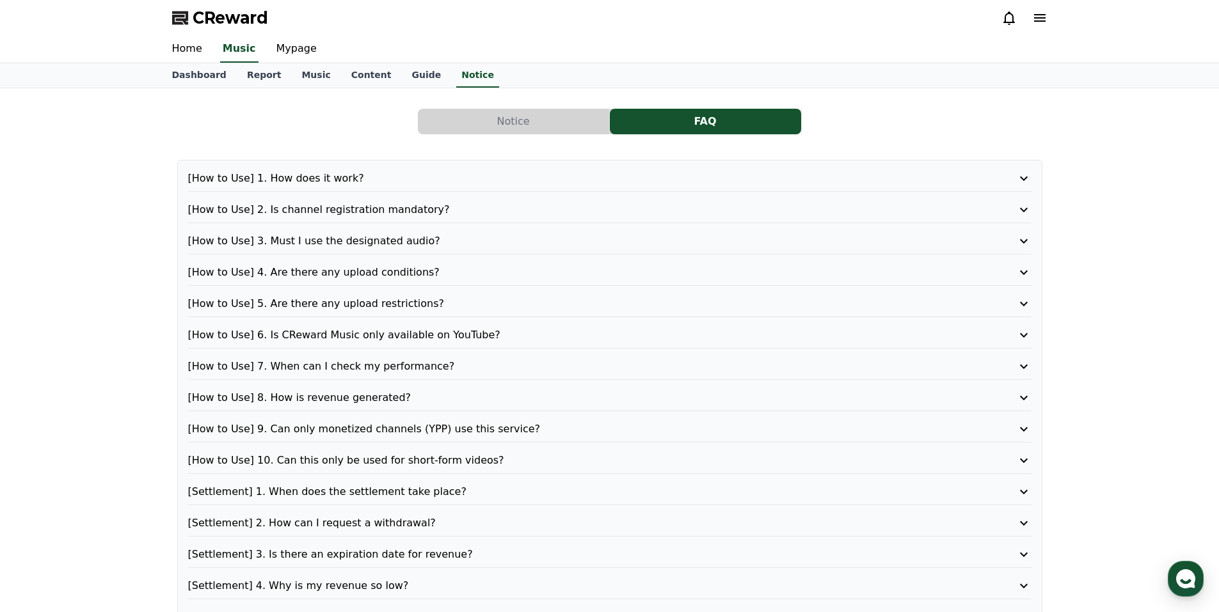
click at [395, 354] on div "[How to Use] 1. How does it work? [How to Use] 2. Is channel registration manda…" at bounding box center [609, 398] width 865 height 476
click at [395, 368] on p "[How to Use] 7. When can I check my performance?" at bounding box center [576, 366] width 776 height 15
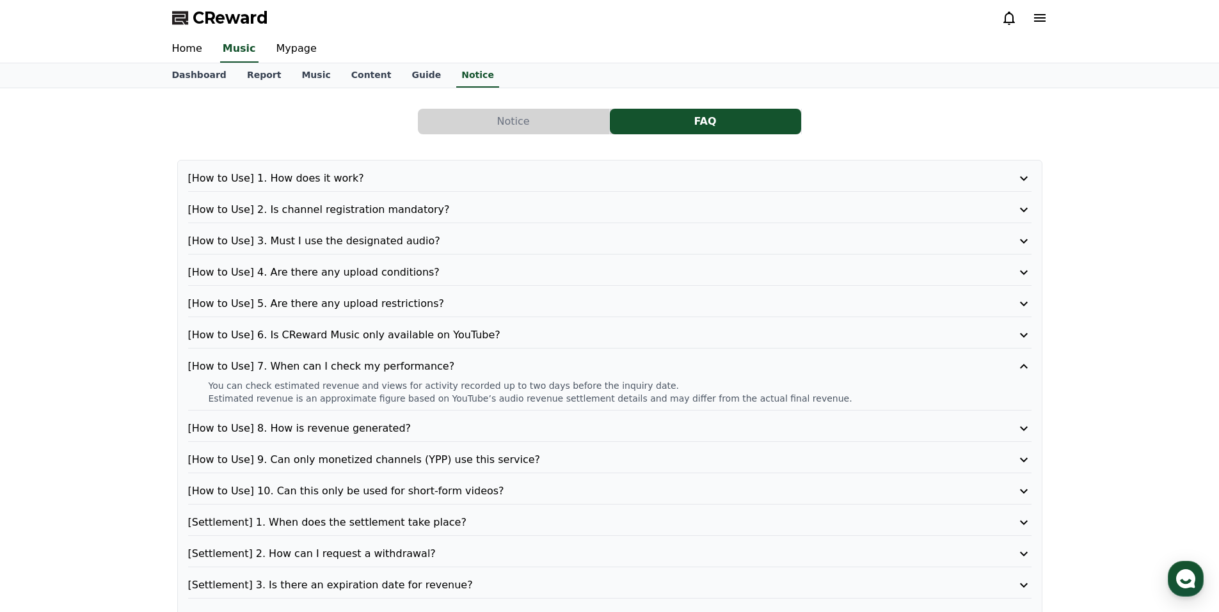
click at [507, 362] on p "[How to Use] 7. When can I check my performance?" at bounding box center [576, 366] width 776 height 15
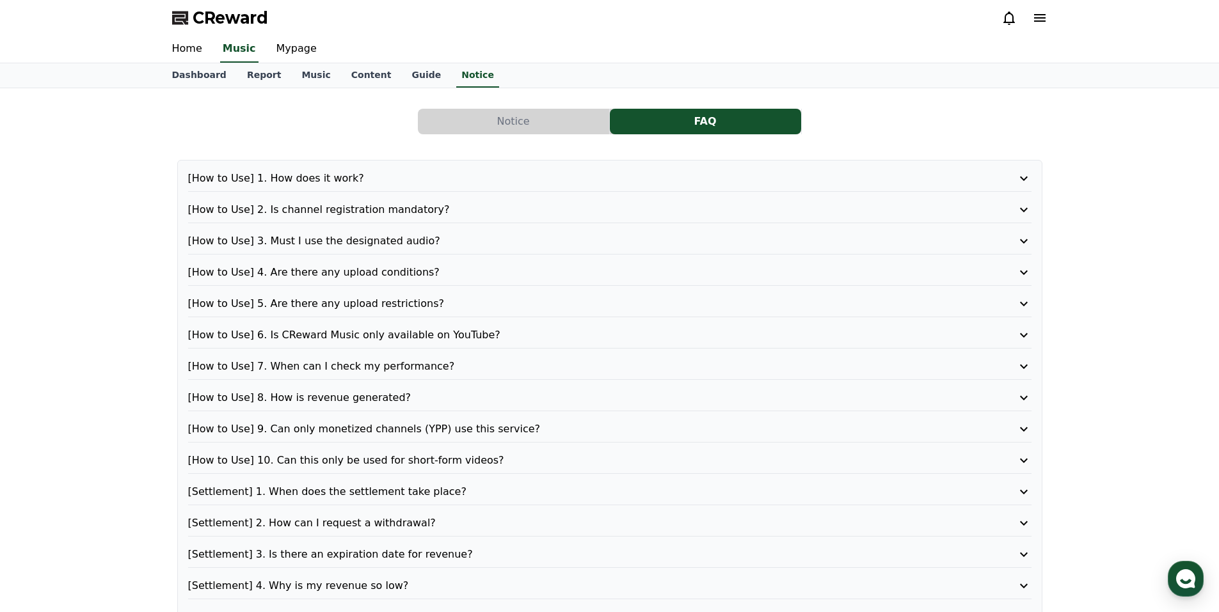
click at [368, 406] on div "[How to Use] 8. How is revenue generated?" at bounding box center [609, 400] width 843 height 21
click at [368, 397] on p "[How to Use] 8. How is revenue generated?" at bounding box center [576, 397] width 776 height 15
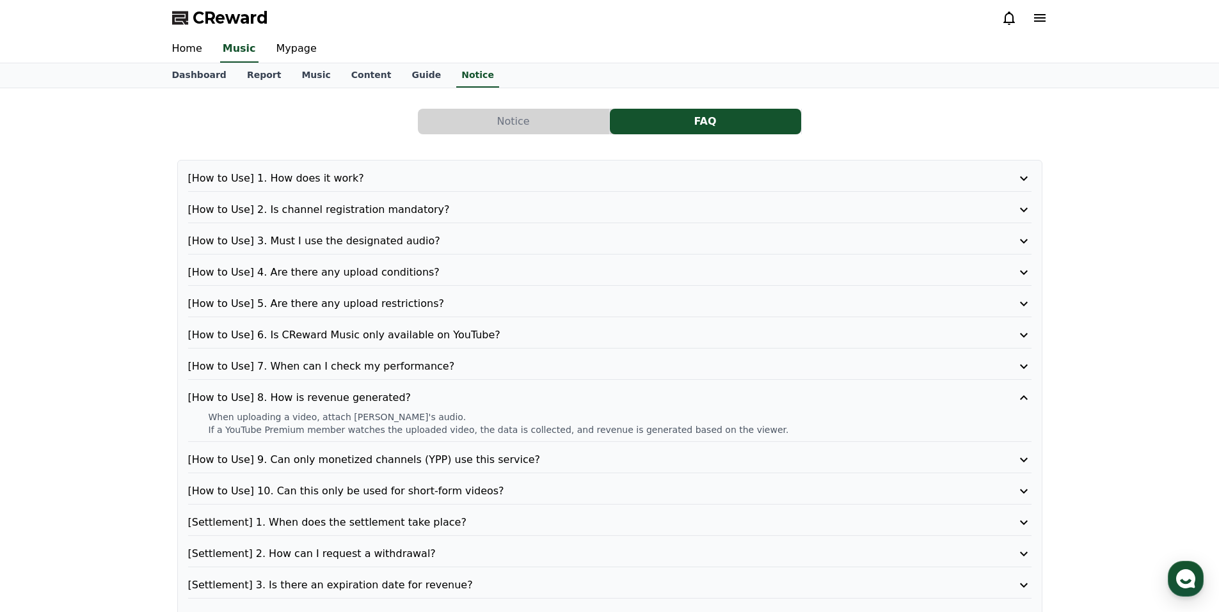
click at [432, 401] on p "[How to Use] 8. How is revenue generated?" at bounding box center [576, 397] width 776 height 15
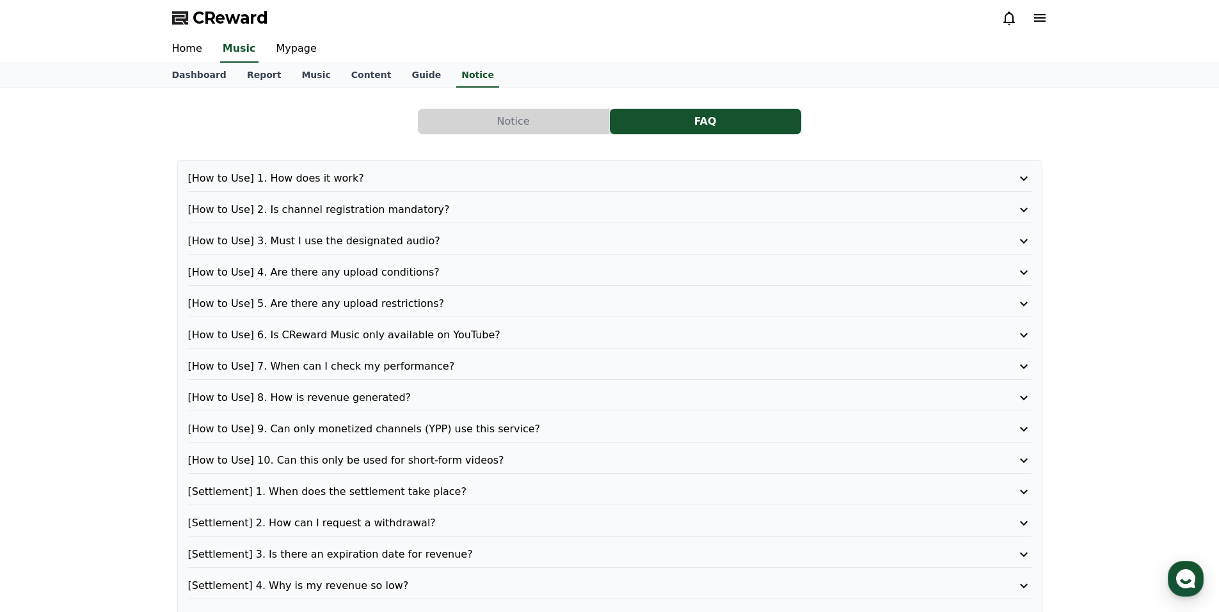
click at [440, 432] on p "[How to Use] 9. Can only monetized channels (YPP) use this service?" at bounding box center [576, 429] width 776 height 15
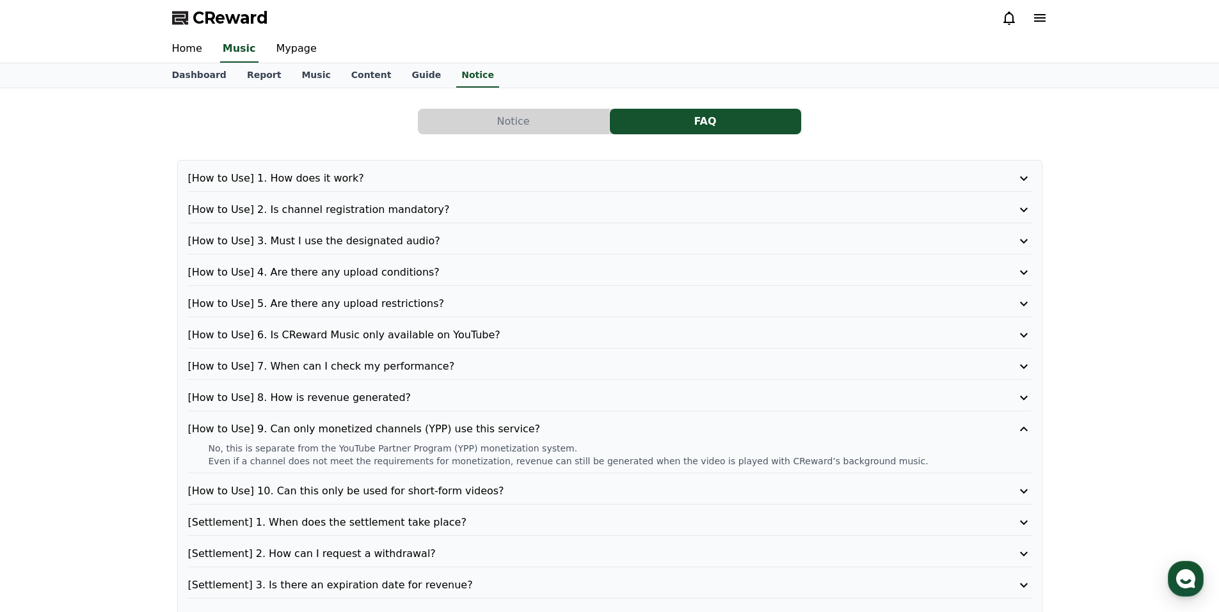
click at [480, 411] on div "[How to Use] 8. How is revenue generated?" at bounding box center [609, 400] width 843 height 21
click at [410, 438] on div "[How to Use] 9. Can only monetized channels (YPP) use this service? No, this is…" at bounding box center [609, 448] width 843 height 52
click at [411, 434] on p "[How to Use] 9. Can only monetized channels (YPP) use this service?" at bounding box center [576, 429] width 776 height 15
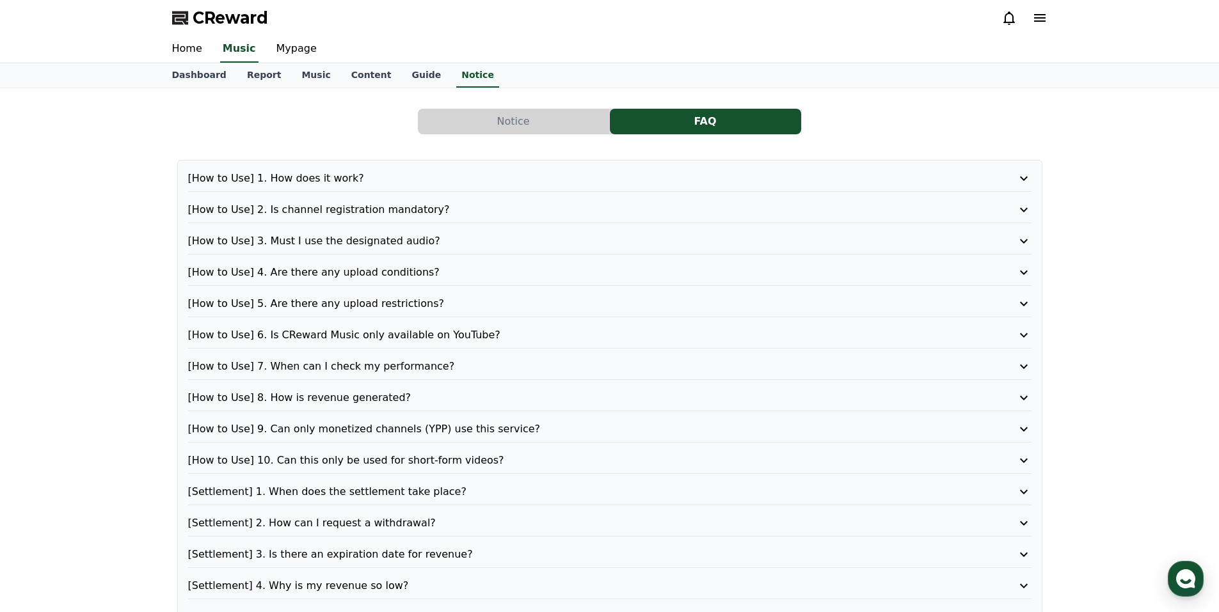
click at [418, 454] on p "[How to Use] 10. Can this only be used for short-form videos?" at bounding box center [576, 460] width 776 height 15
click at [416, 457] on p "[How to Use] 10. Can this only be used for short-form videos?" at bounding box center [576, 460] width 776 height 15
click at [425, 488] on p "[Settlement] 1. When does the settlement take place?" at bounding box center [576, 491] width 776 height 15
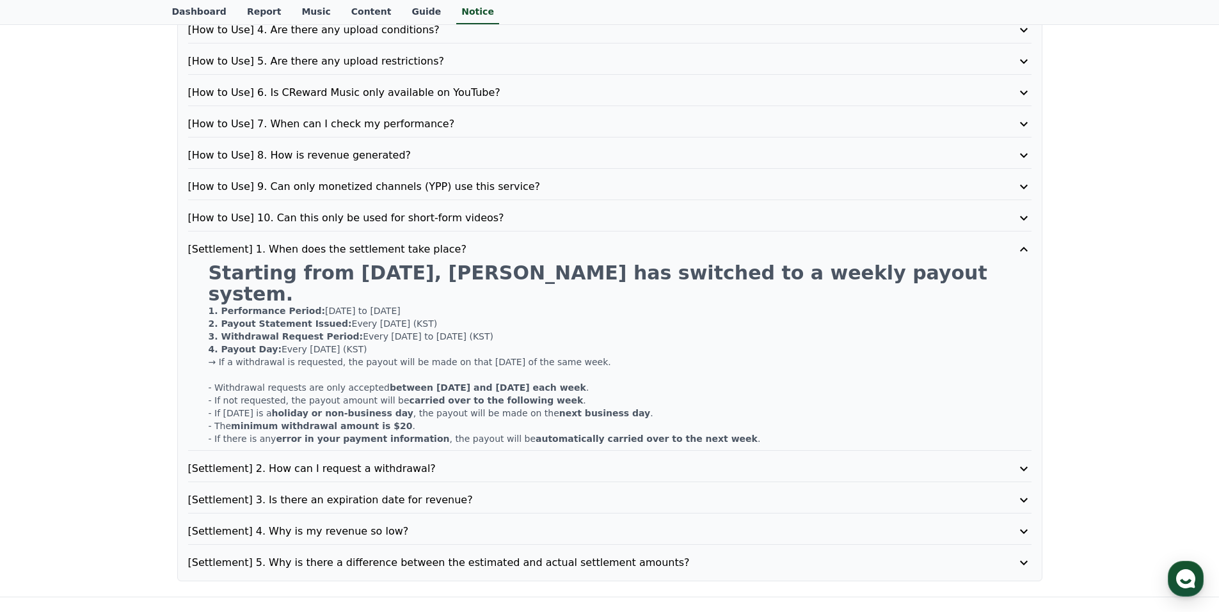
scroll to position [256, 0]
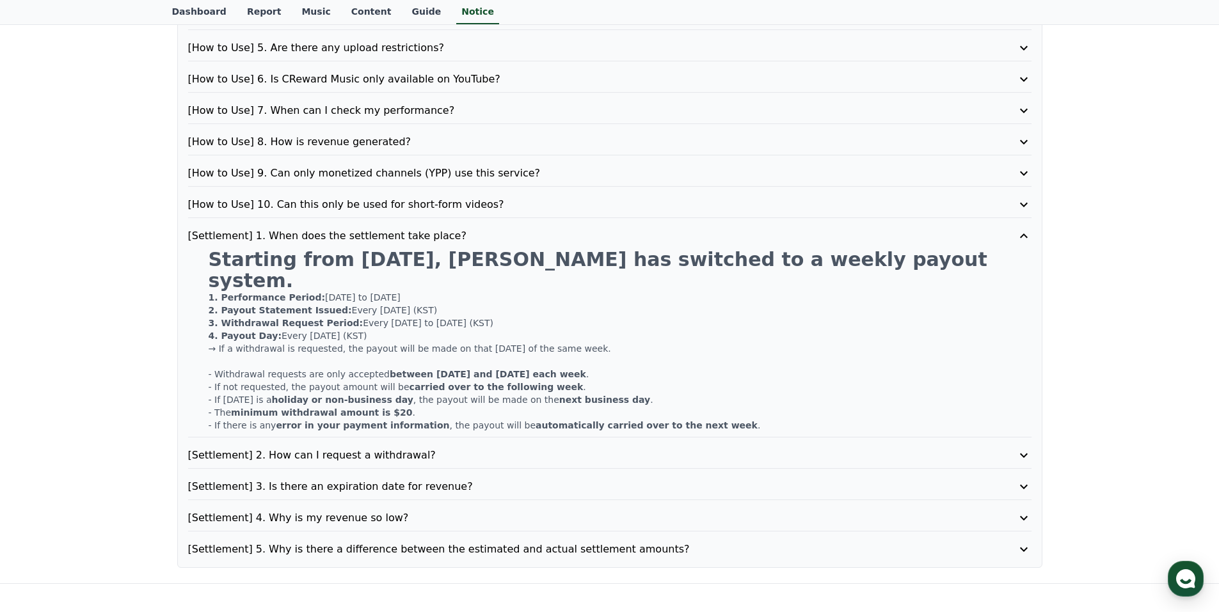
click at [276, 241] on p "[Settlement] 1. When does the settlement take place?" at bounding box center [576, 235] width 776 height 15
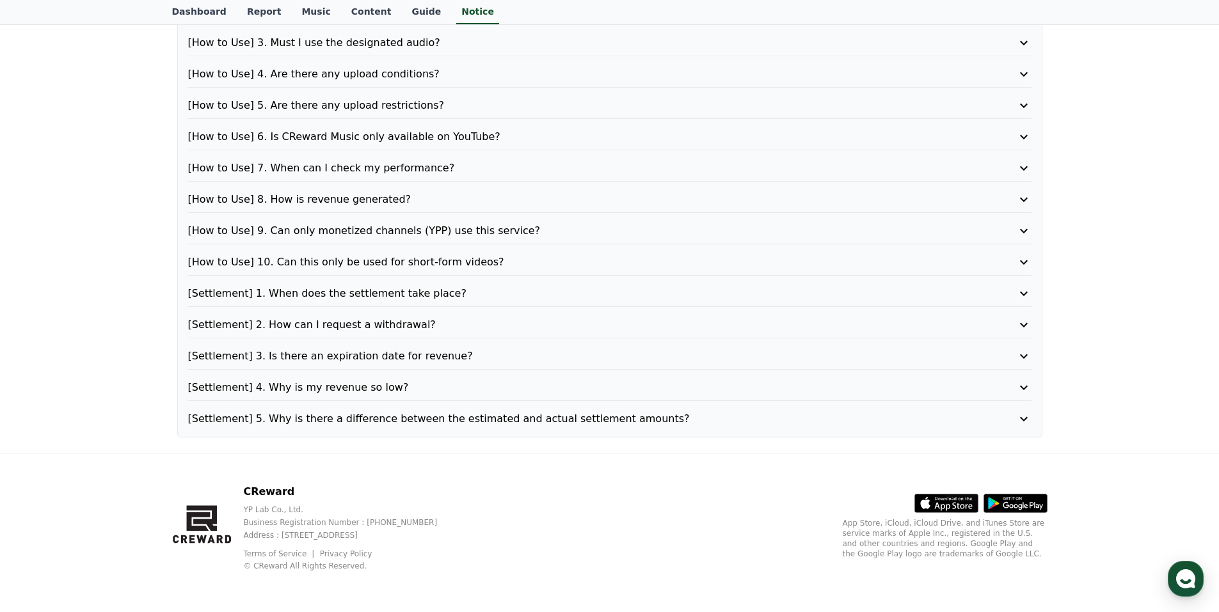
scroll to position [198, 0]
click at [290, 331] on p "[Settlement] 2. How can I request a withdrawal?" at bounding box center [576, 324] width 776 height 15
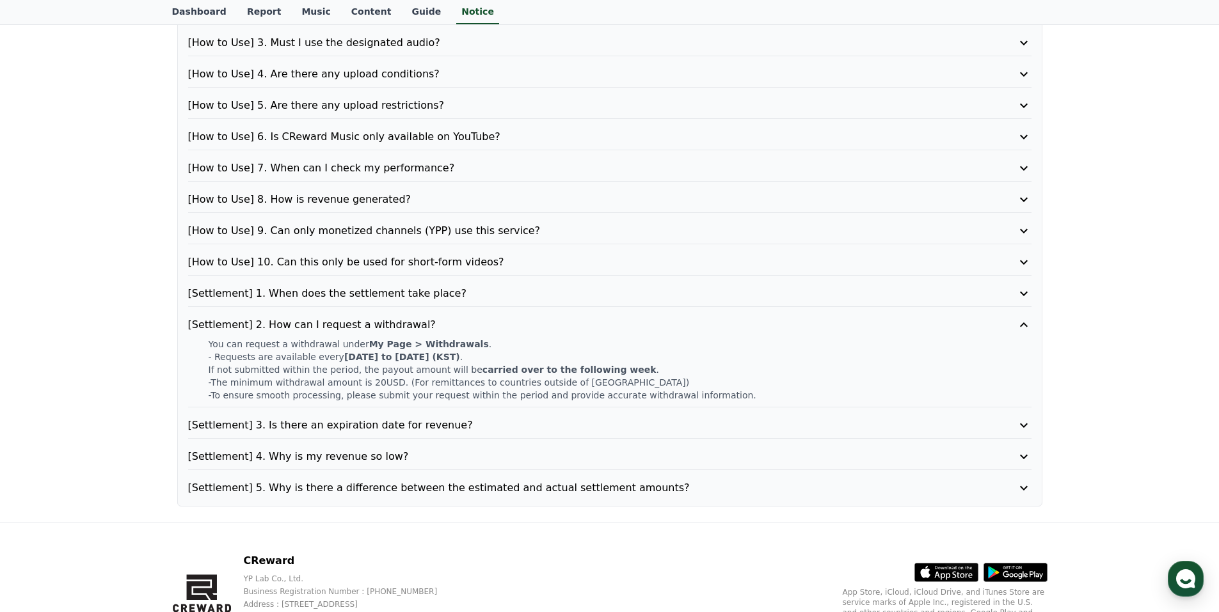
click at [316, 324] on p "[Settlement] 2. How can I request a withdrawal?" at bounding box center [576, 324] width 776 height 15
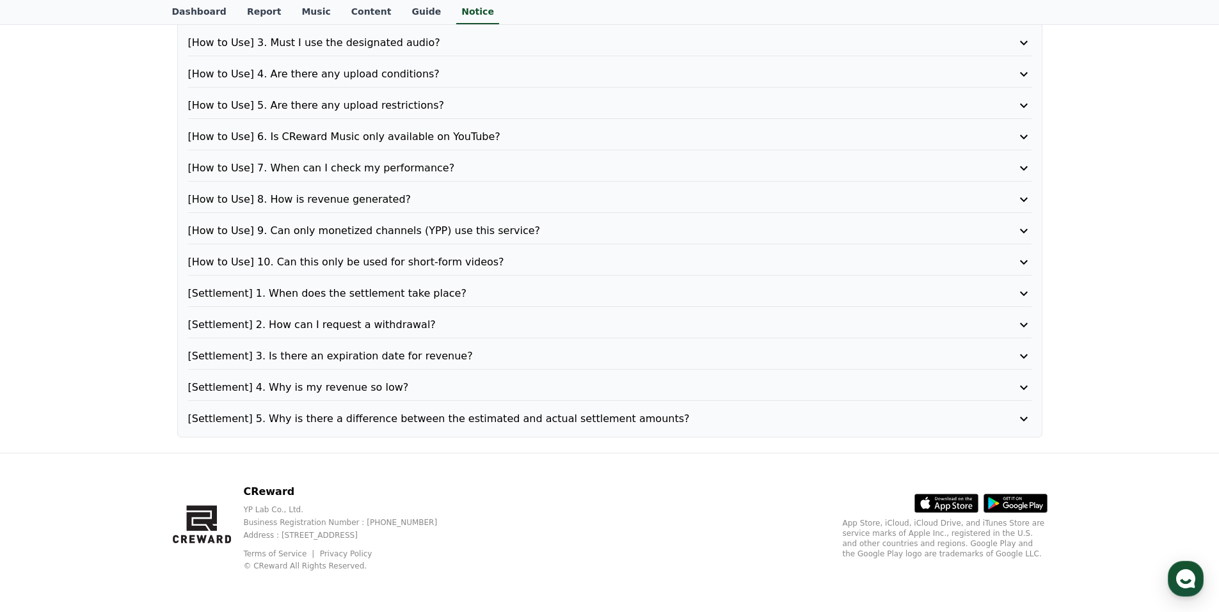
click at [327, 356] on p "[Settlement] 3. Is there an expiration date for revenue?" at bounding box center [576, 356] width 776 height 15
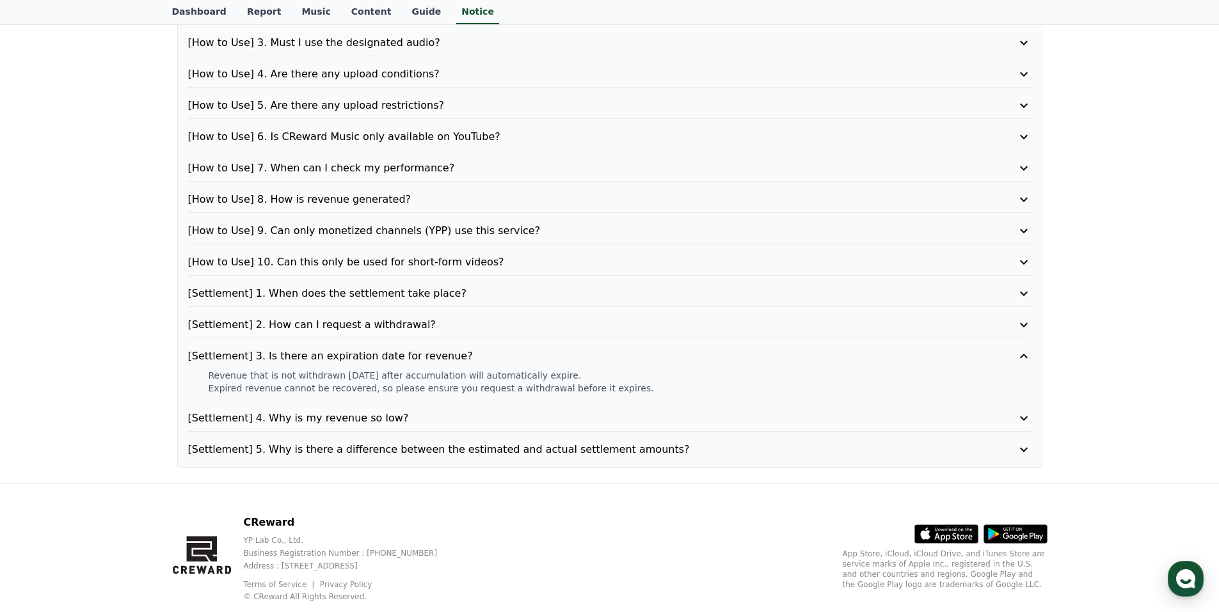
click at [347, 367] on div "[Settlement] 3. Is there an expiration date for revenue? Revenue that is not wi…" at bounding box center [609, 375] width 843 height 52
click at [346, 361] on p "[Settlement] 3. Is there an expiration date for revenue?" at bounding box center [576, 356] width 776 height 15
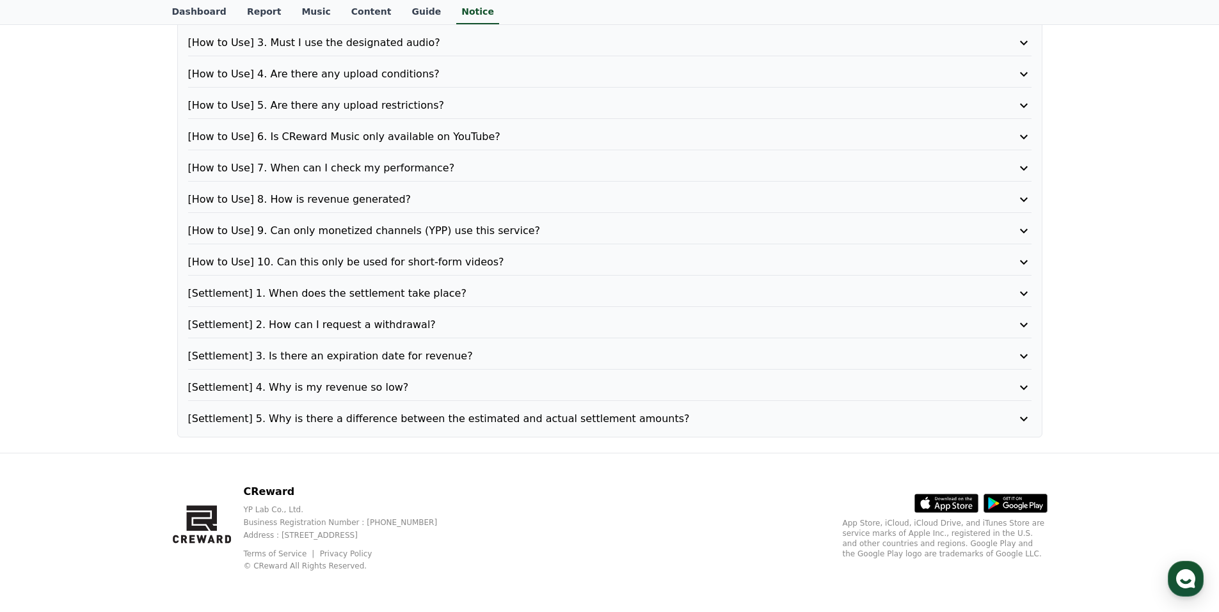
click at [334, 391] on p "[Settlement] 4. Why is my revenue so low?" at bounding box center [576, 387] width 776 height 15
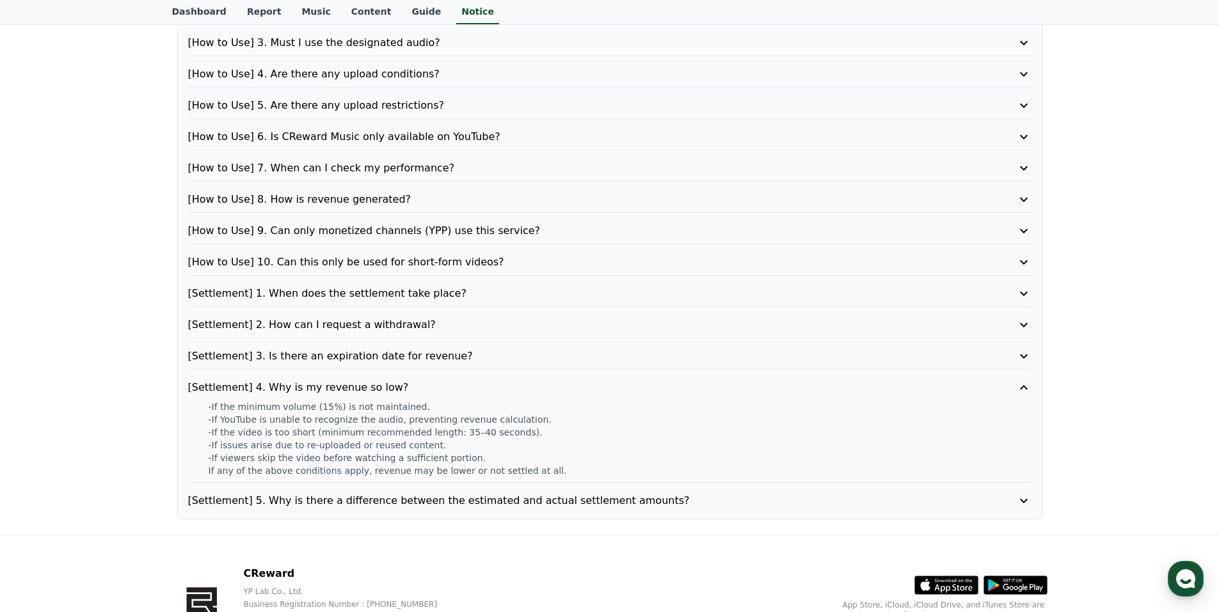
click at [396, 385] on p "[Settlement] 4. Why is my revenue so low?" at bounding box center [576, 387] width 776 height 15
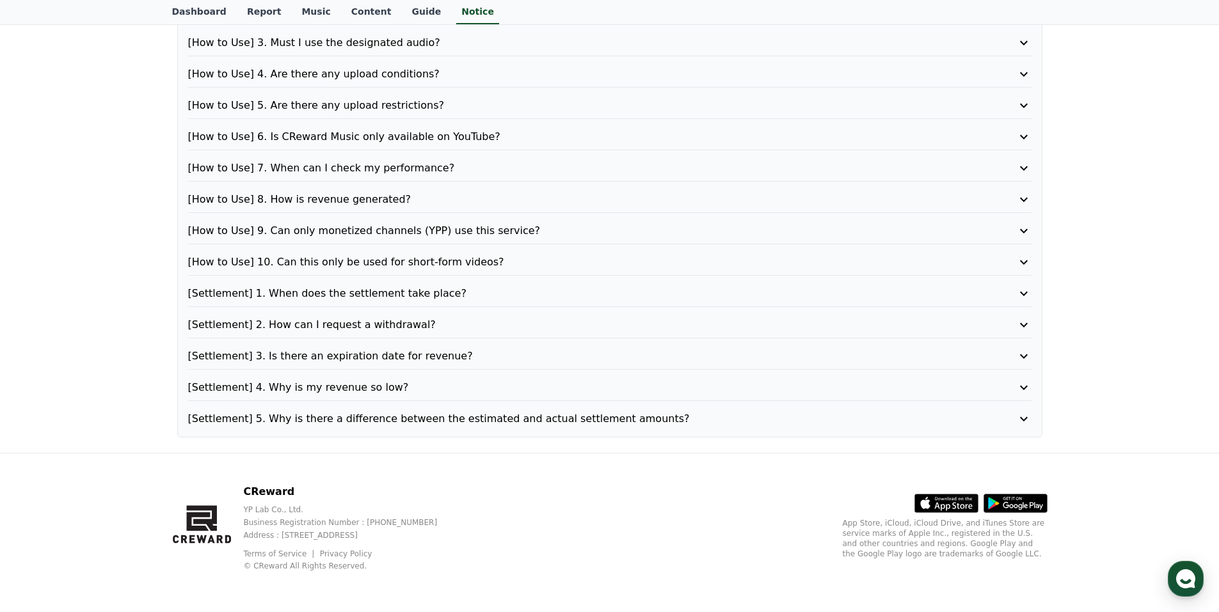
click at [361, 424] on p "[Settlement] 5. Why is there a difference between the estimated and actual sett…" at bounding box center [576, 418] width 776 height 15
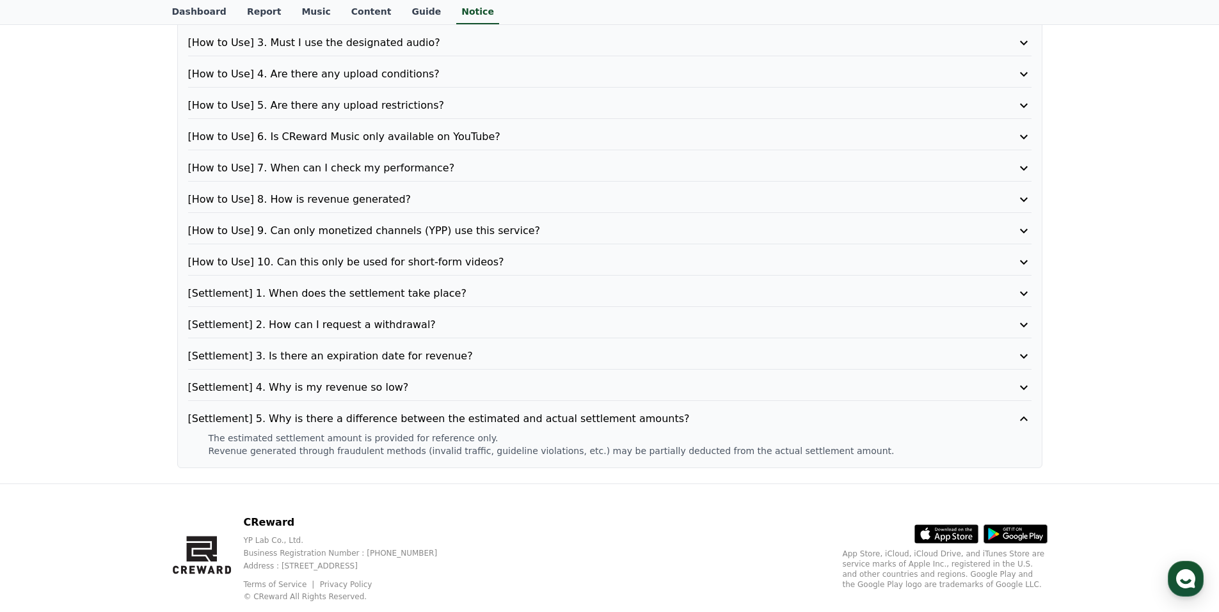
click at [370, 414] on p "[Settlement] 5. Why is there a difference between the estimated and actual sett…" at bounding box center [576, 418] width 776 height 15
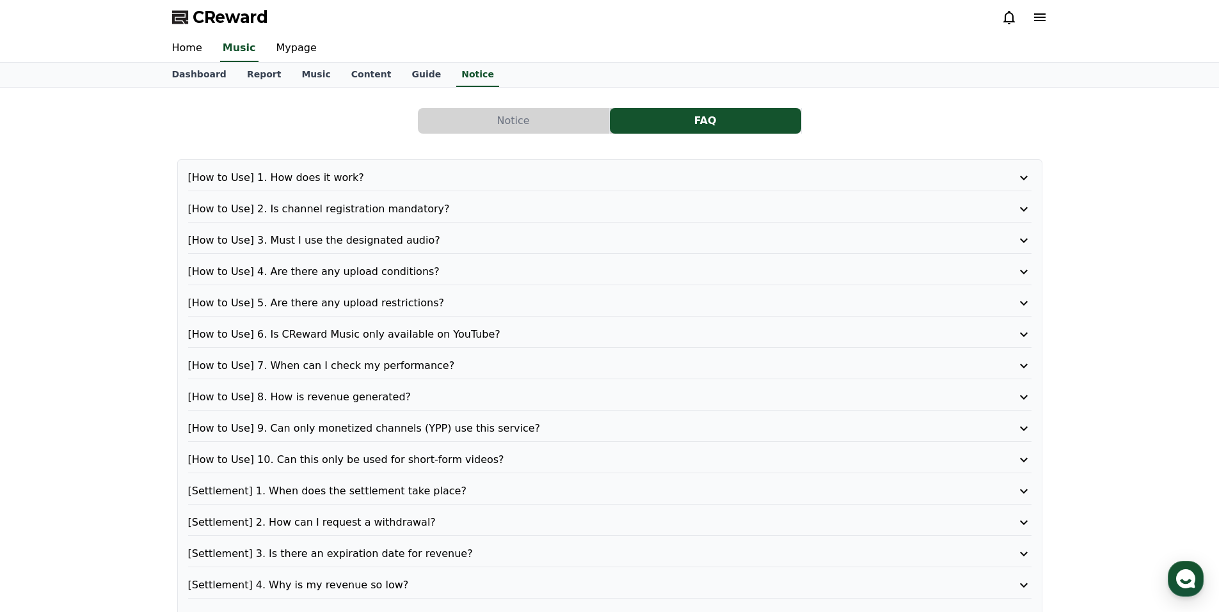
scroll to position [0, 0]
click at [196, 70] on link "Dashboard" at bounding box center [199, 75] width 75 height 24
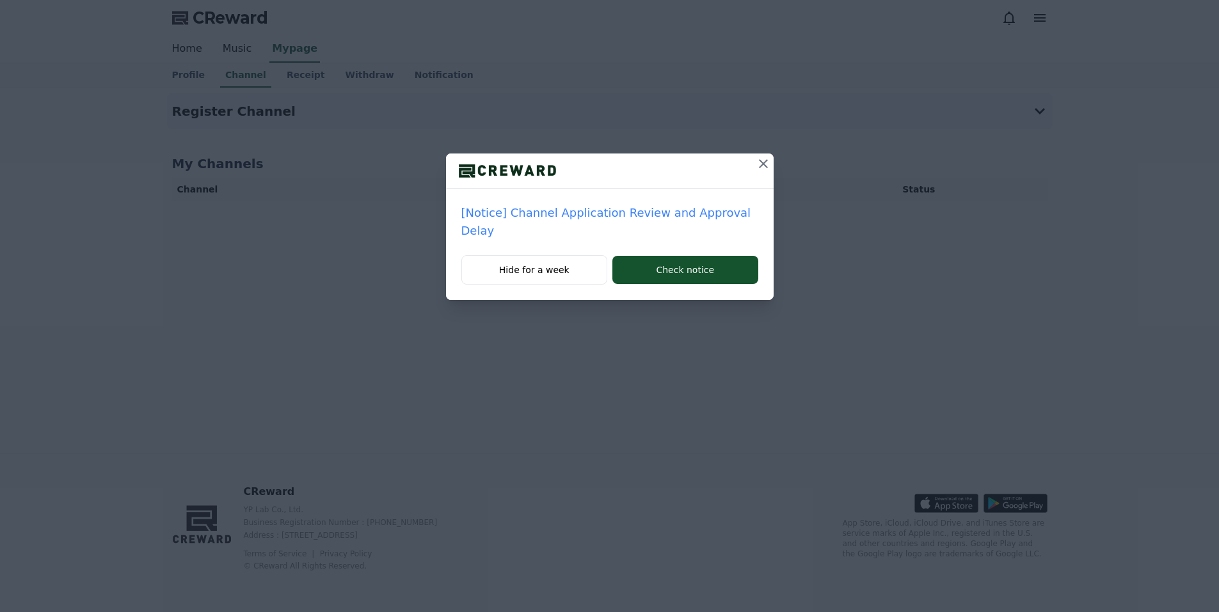
click at [759, 164] on icon at bounding box center [763, 163] width 9 height 9
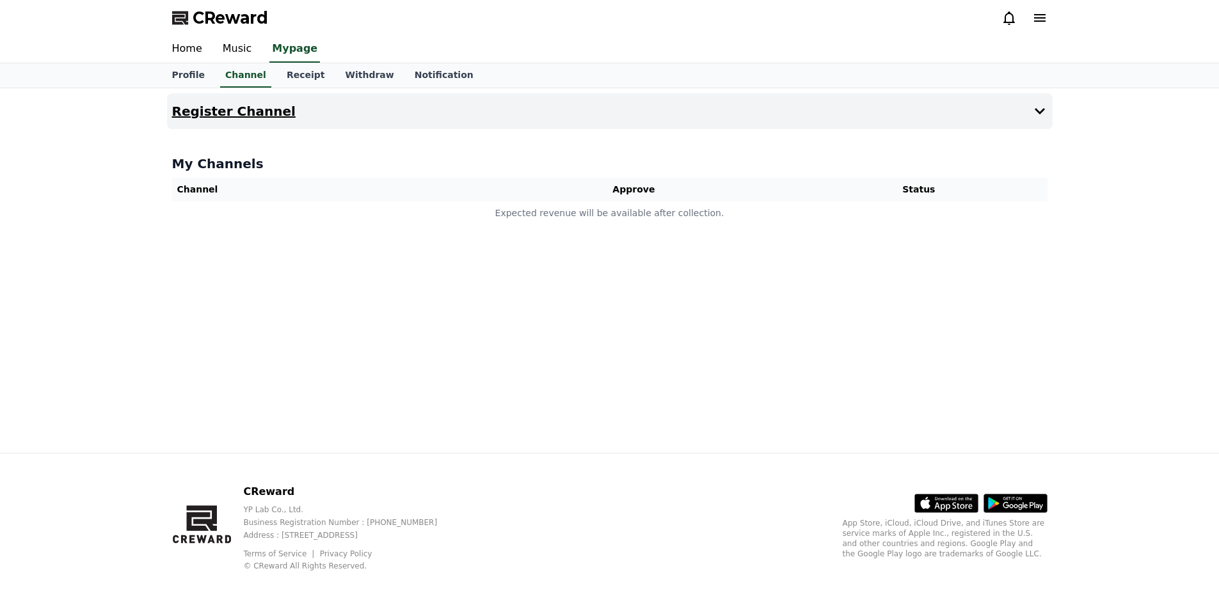
click at [229, 111] on h4 "Register Channel" at bounding box center [233, 111] width 123 height 14
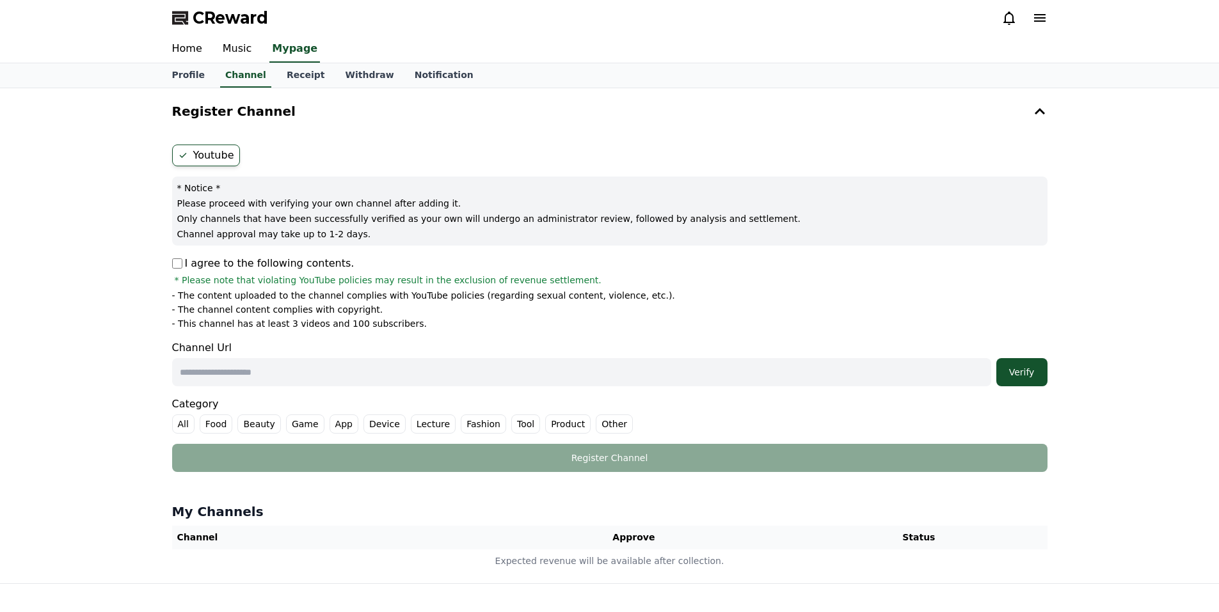
scroll to position [64, 0]
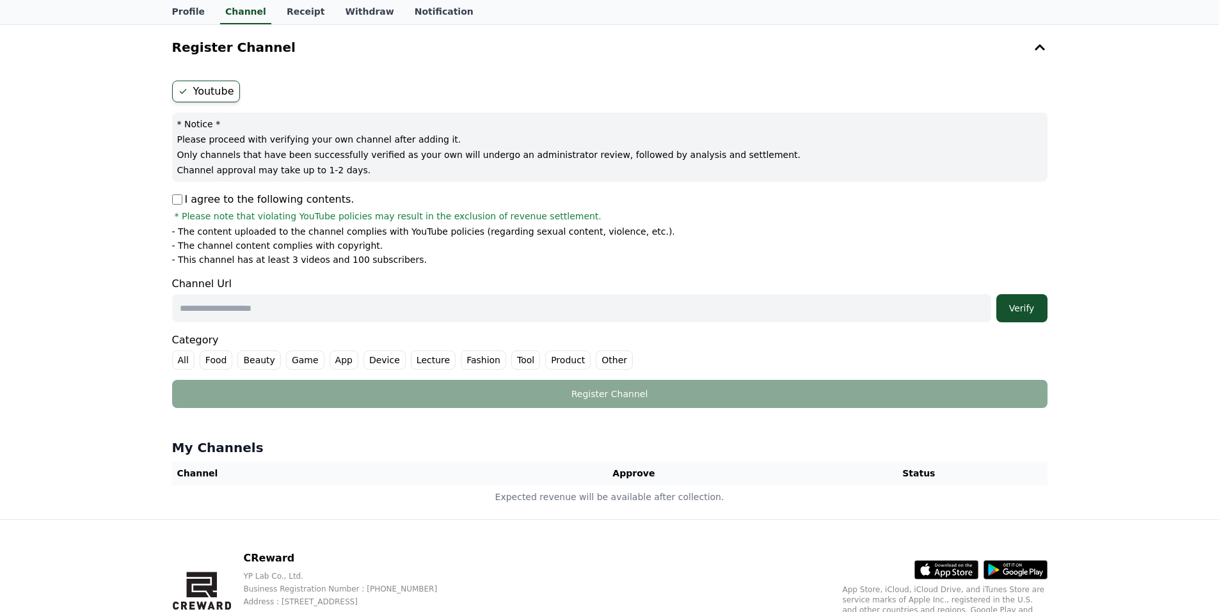
click at [300, 300] on input "text" at bounding box center [581, 308] width 819 height 28
click at [269, 303] on input "text" at bounding box center [581, 308] width 819 height 28
click at [519, 312] on input "text" at bounding box center [581, 308] width 819 height 28
click at [641, 305] on input "text" at bounding box center [581, 308] width 819 height 28
click at [338, 310] on input "text" at bounding box center [581, 308] width 819 height 28
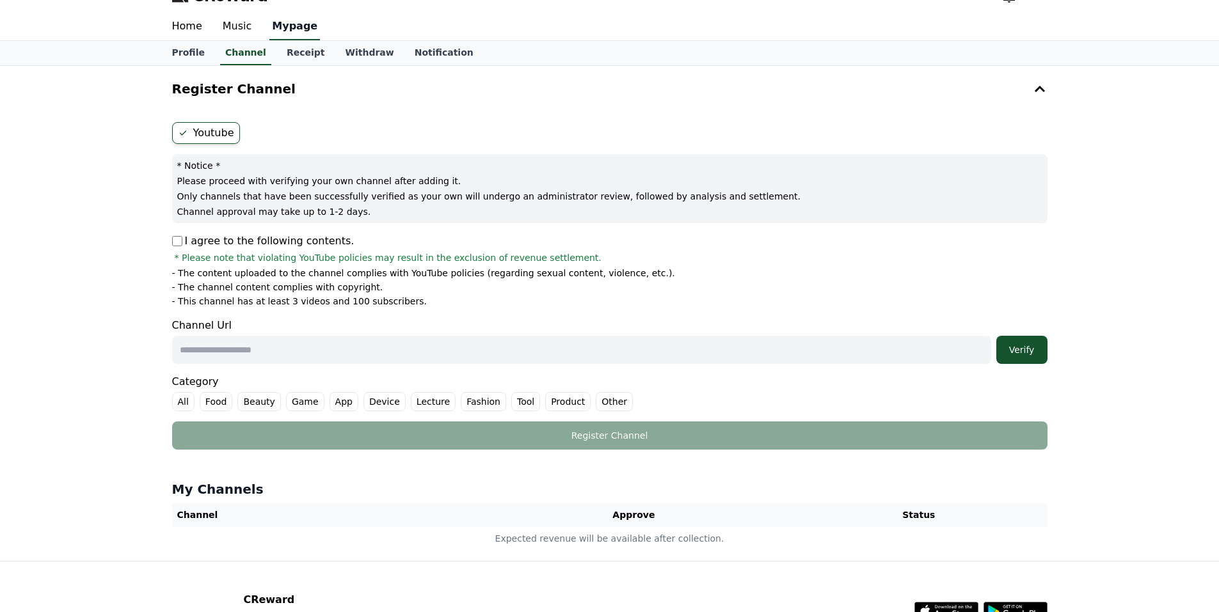
scroll to position [0, 0]
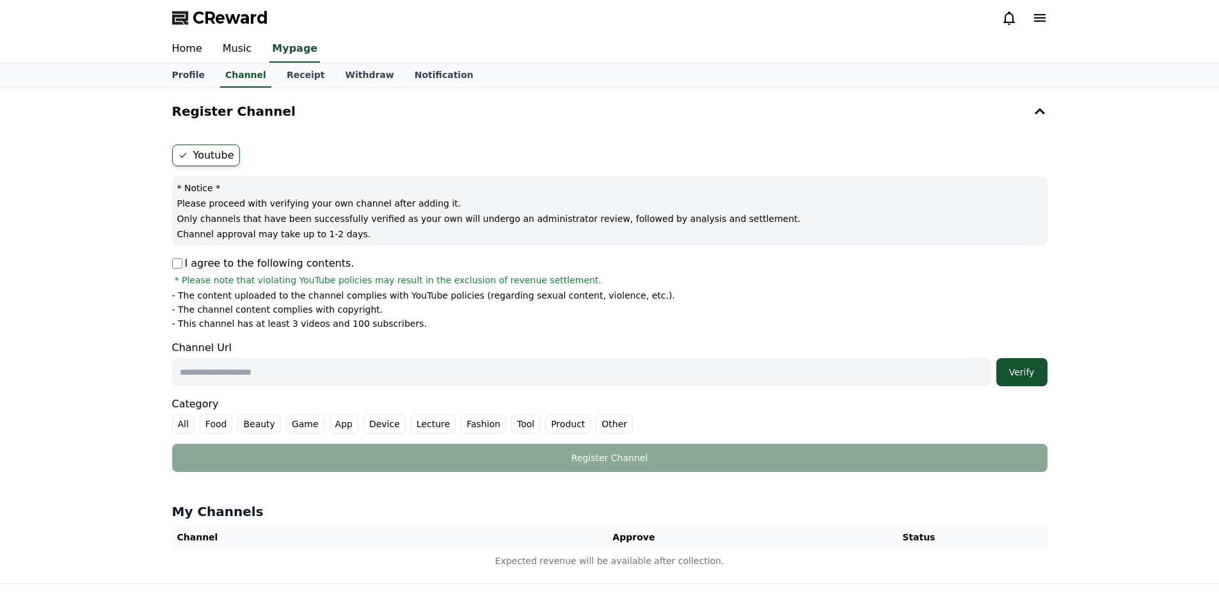
click at [596, 425] on label "Other" at bounding box center [614, 424] width 37 height 19
click at [347, 70] on link "Withdraw" at bounding box center [369, 75] width 69 height 24
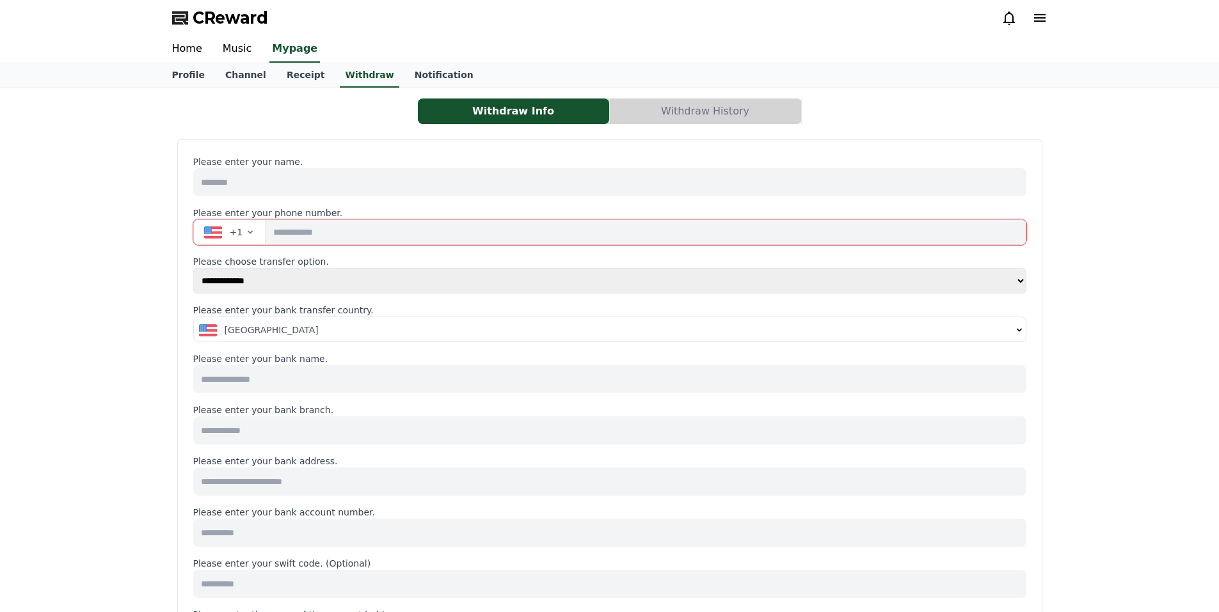
click at [310, 244] on input "tel" at bounding box center [645, 232] width 759 height 26
click at [321, 230] on input "tel" at bounding box center [645, 232] width 759 height 26
click at [284, 281] on select "**********" at bounding box center [609, 281] width 833 height 26
click at [193, 268] on select "**********" at bounding box center [609, 281] width 833 height 26
drag, startPoint x: 271, startPoint y: 329, endPoint x: 262, endPoint y: 338, distance: 13.1
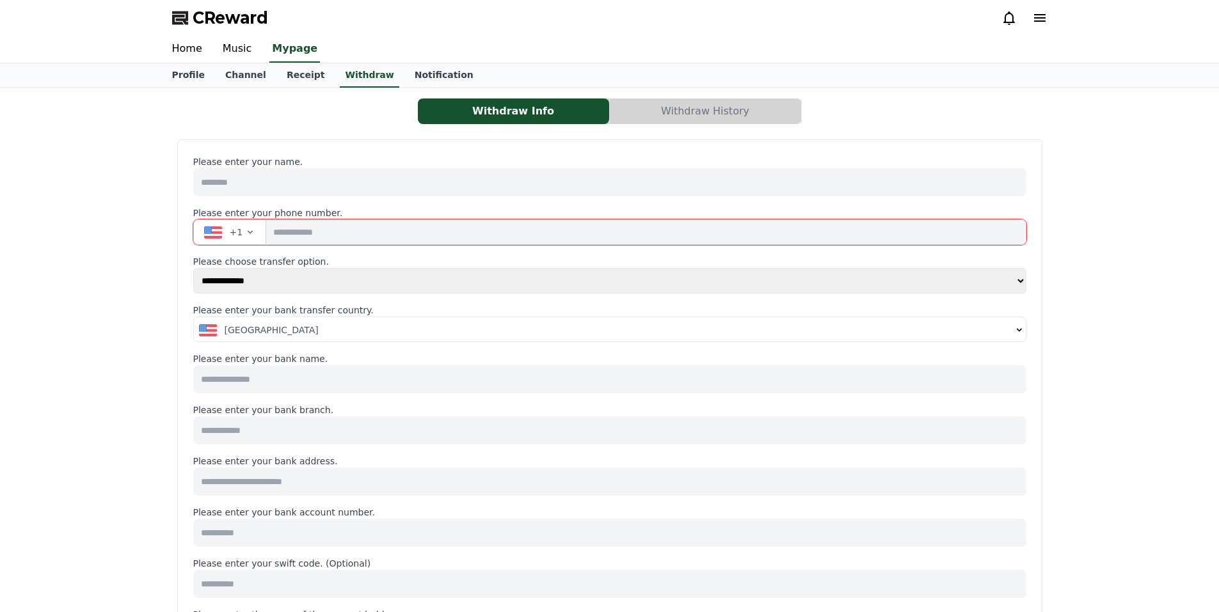
click at [271, 329] on span "United States" at bounding box center [272, 330] width 94 height 13
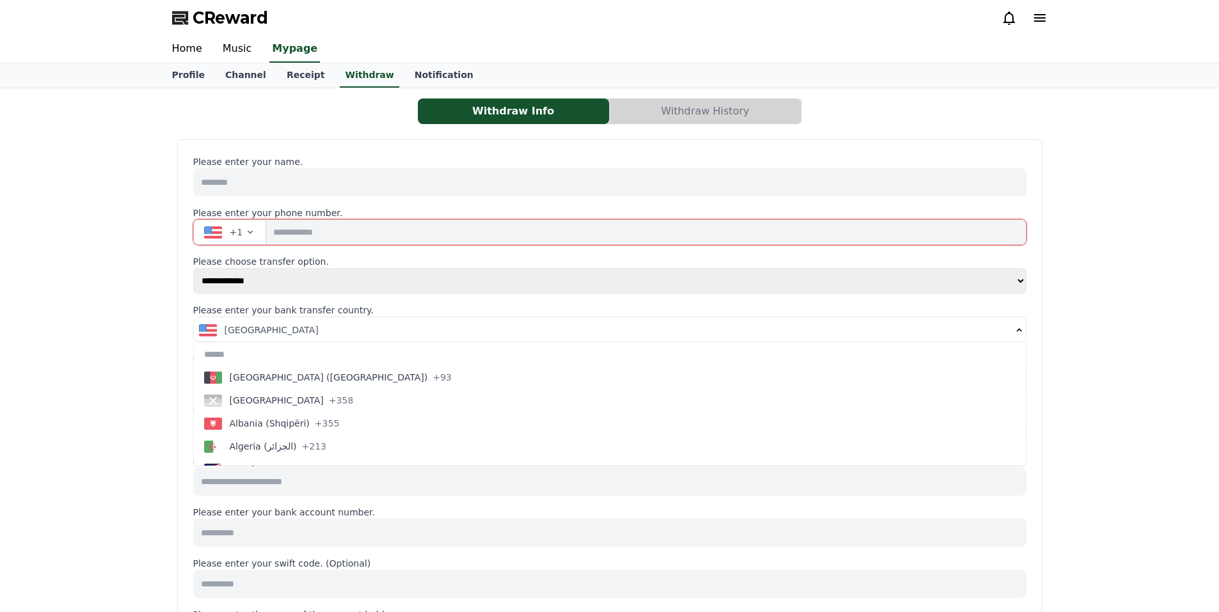
click at [111, 319] on div "**********" at bounding box center [609, 600] width 1219 height 1024
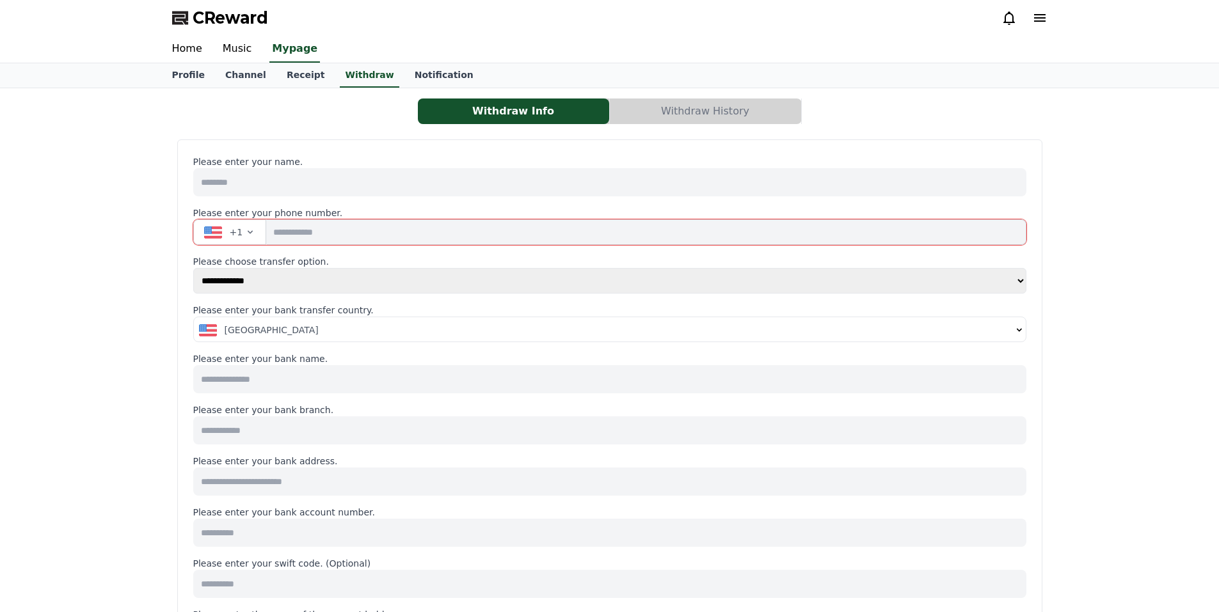
click at [282, 381] on input at bounding box center [609, 379] width 833 height 28
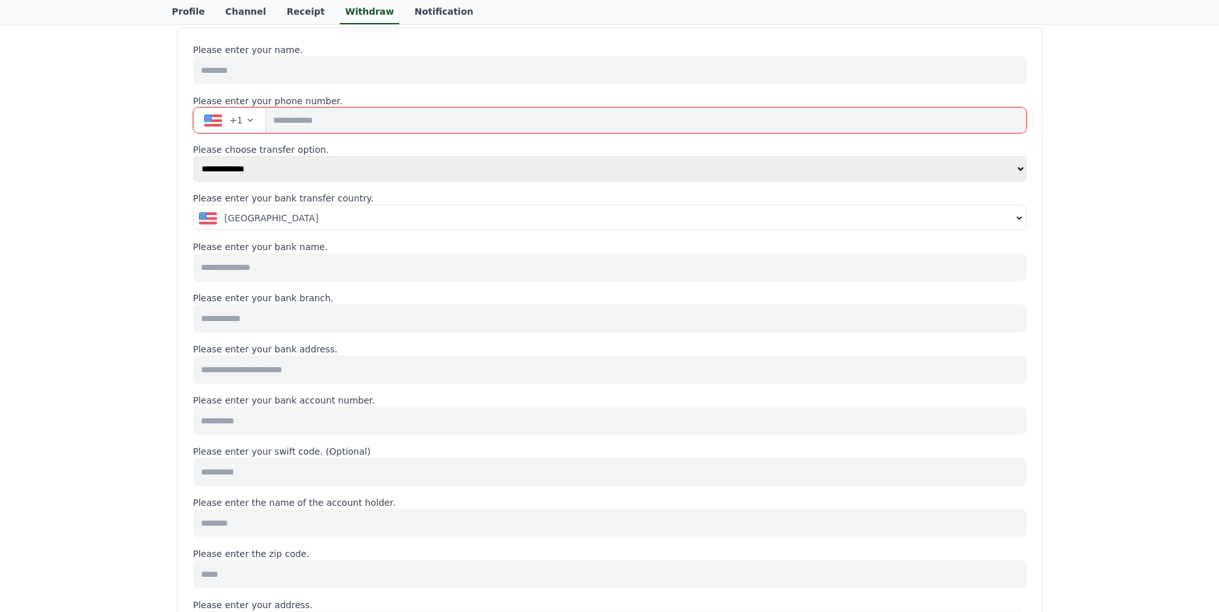
scroll to position [128, 0]
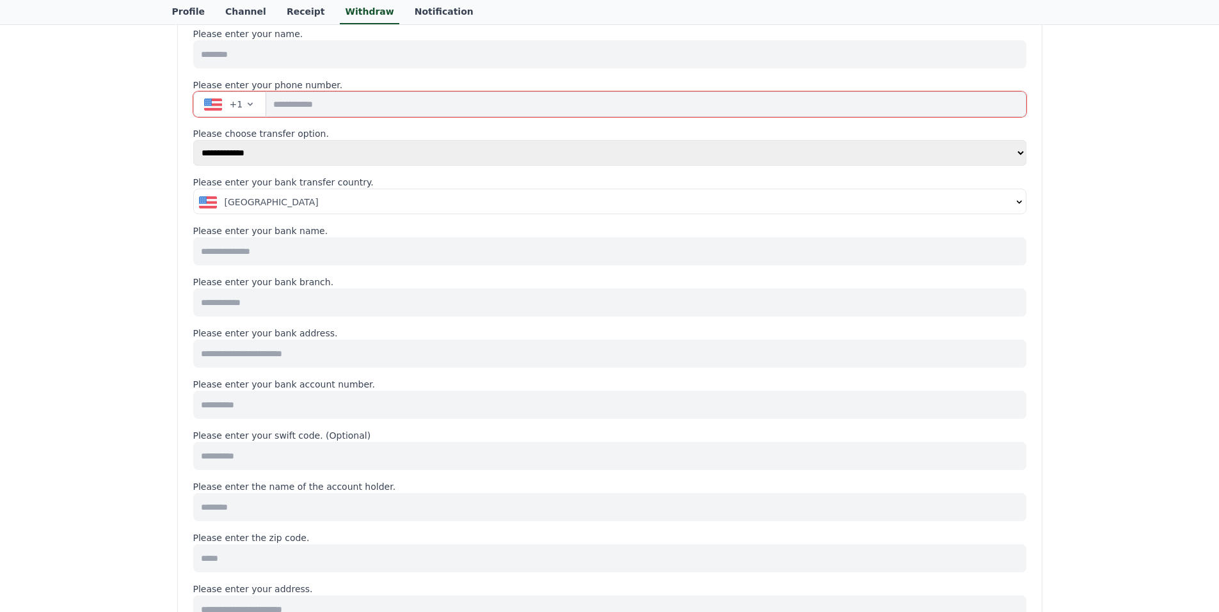
click at [298, 301] on input at bounding box center [609, 303] width 833 height 28
drag, startPoint x: 287, startPoint y: 356, endPoint x: 281, endPoint y: 363, distance: 9.1
click at [287, 354] on input at bounding box center [609, 354] width 833 height 28
click at [312, 407] on input at bounding box center [609, 405] width 833 height 28
click at [281, 457] on input at bounding box center [609, 456] width 833 height 28
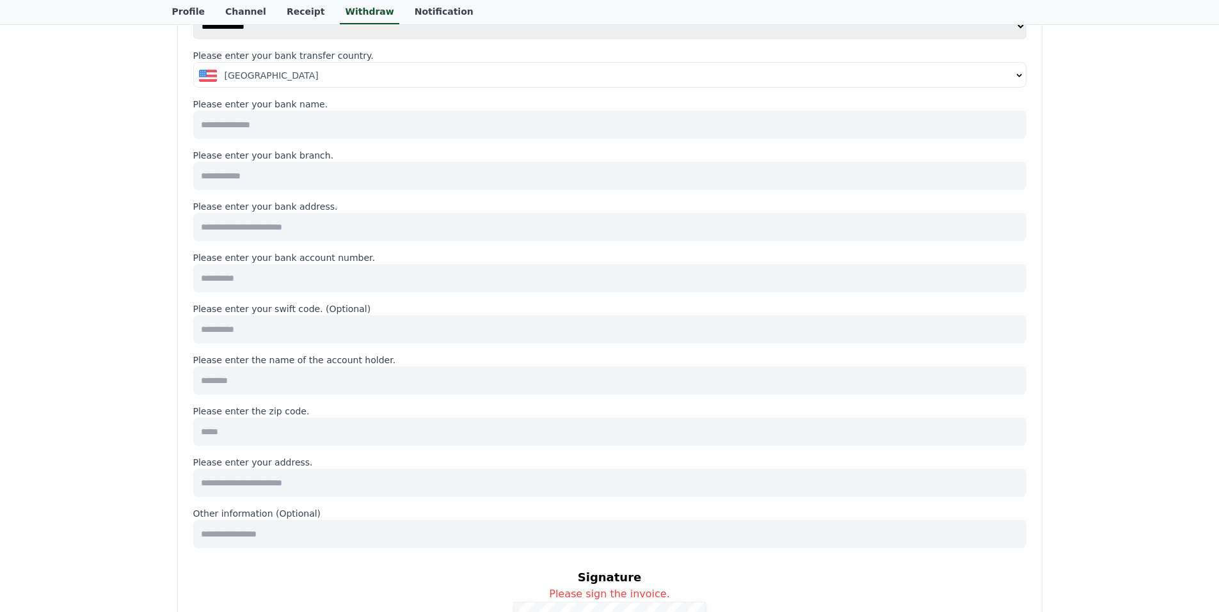
scroll to position [256, 0]
click at [274, 381] on input at bounding box center [609, 379] width 833 height 28
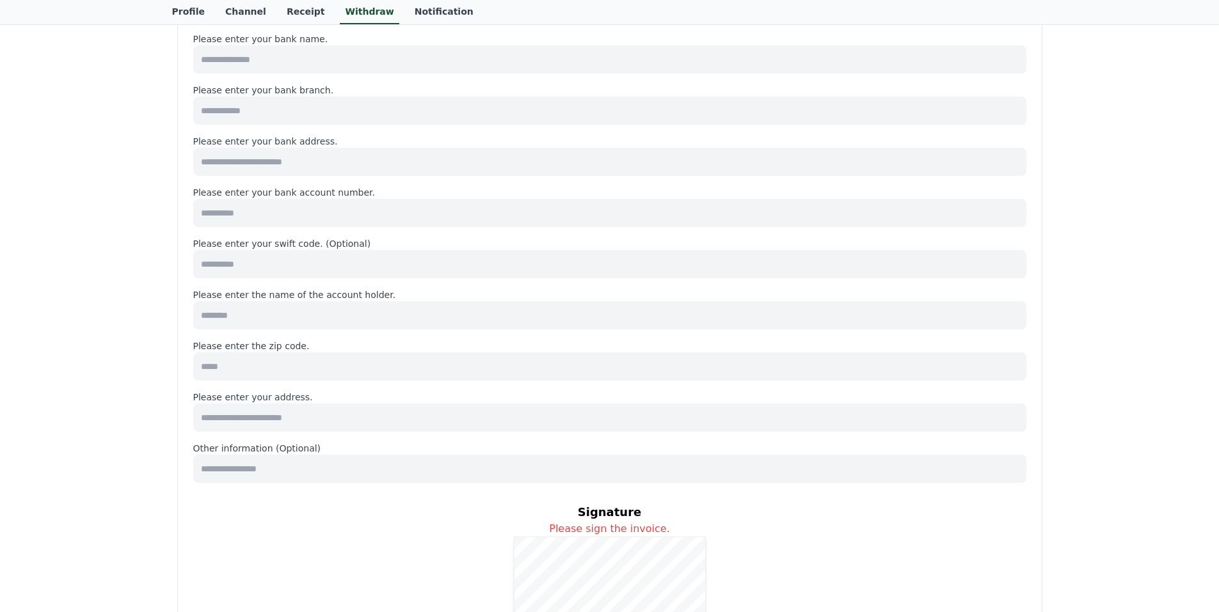
click at [284, 370] on input at bounding box center [609, 366] width 833 height 28
click at [294, 416] on input at bounding box center [609, 418] width 833 height 28
click at [301, 462] on input at bounding box center [609, 469] width 833 height 28
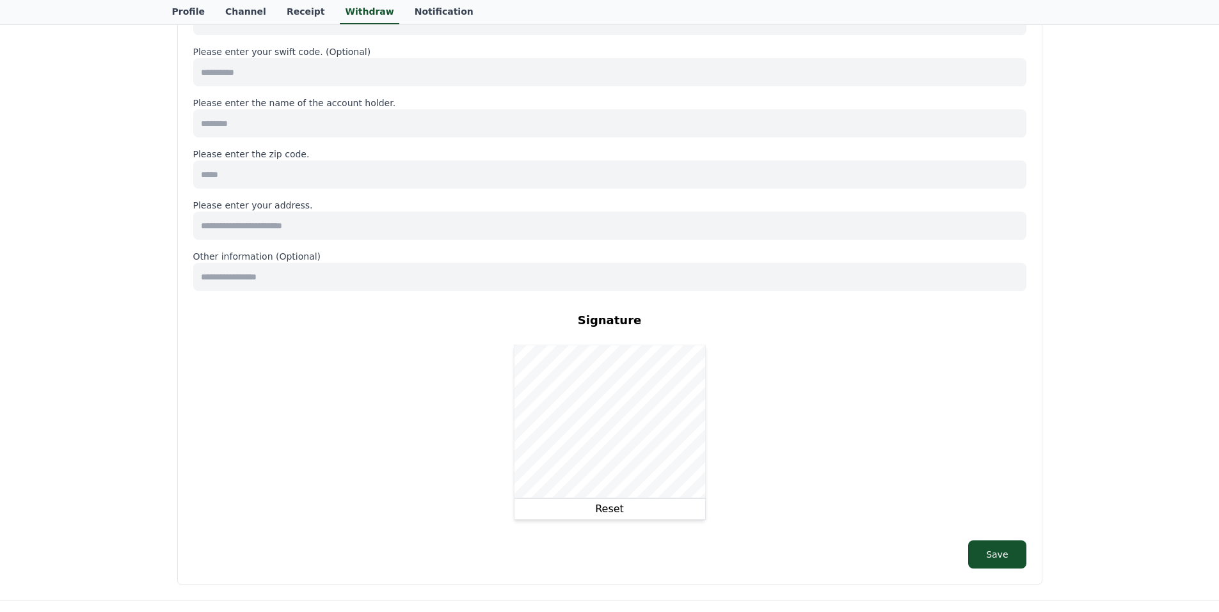
click at [617, 503] on button "Reset" at bounding box center [610, 509] width 192 height 22
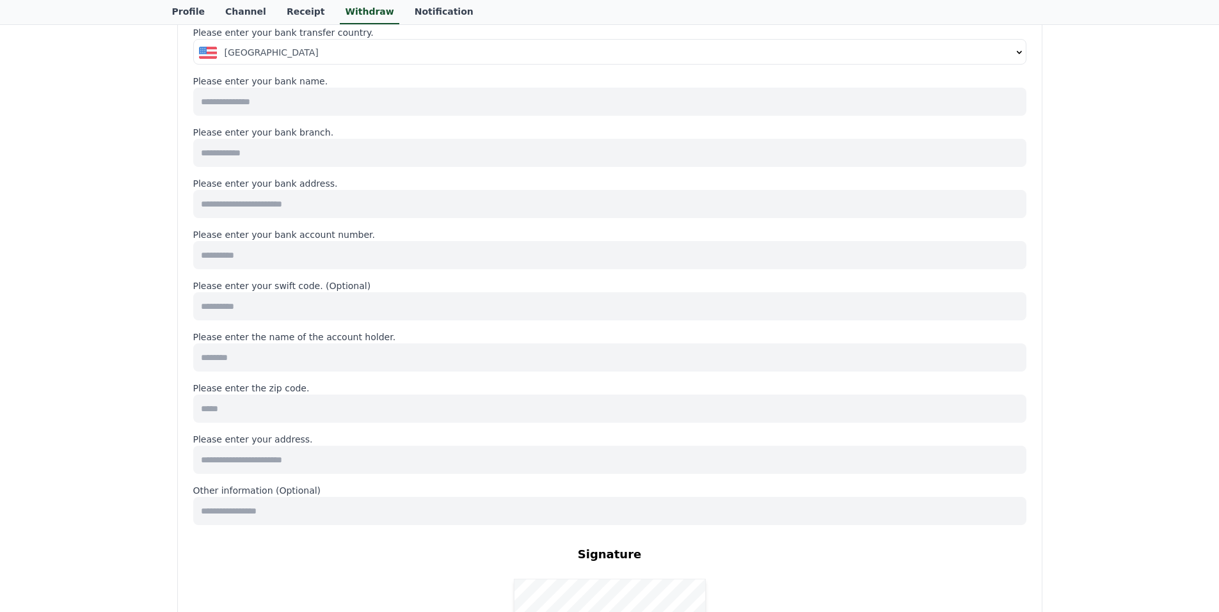
scroll to position [192, 0]
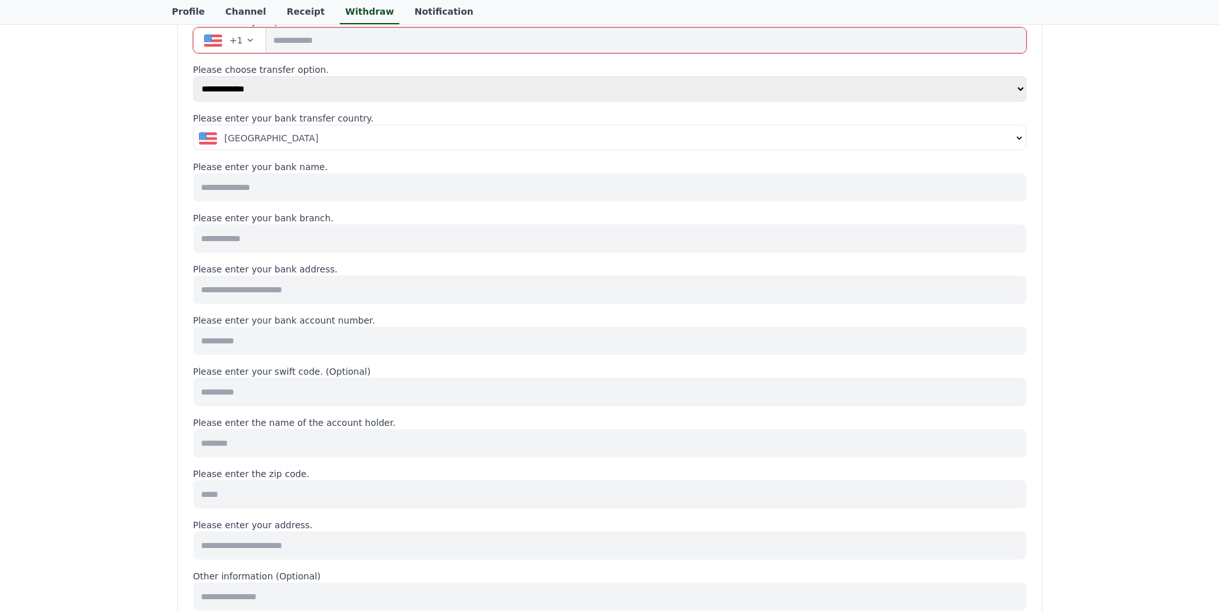
click at [281, 188] on input at bounding box center [609, 187] width 833 height 28
click at [281, 190] on input at bounding box center [609, 187] width 833 height 28
click at [83, 209] on div "**********" at bounding box center [609, 408] width 1219 height 1024
click at [287, 238] on input at bounding box center [609, 239] width 833 height 28
click at [69, 261] on div "**********" at bounding box center [609, 408] width 1219 height 1024
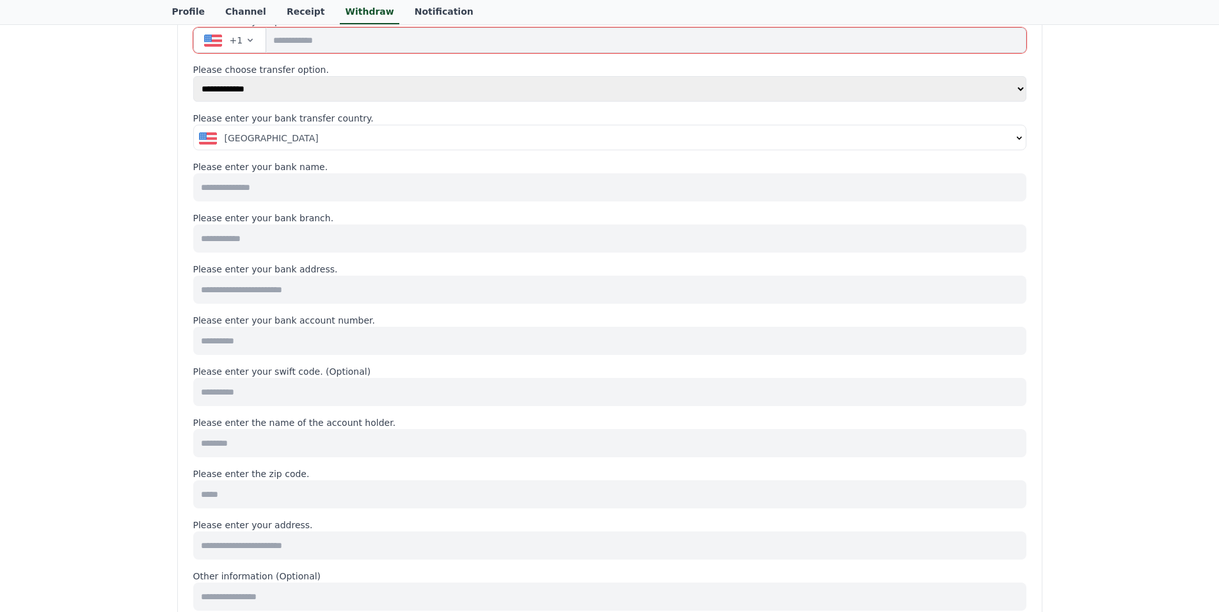
click at [216, 289] on input at bounding box center [609, 290] width 833 height 28
drag, startPoint x: 99, startPoint y: 299, endPoint x: 136, endPoint y: 310, distance: 38.9
click at [100, 299] on div "**********" at bounding box center [609, 408] width 1219 height 1024
click at [6, 352] on div "**********" at bounding box center [609, 408] width 1219 height 1024
click at [116, 375] on div "**********" at bounding box center [609, 408] width 1219 height 1024
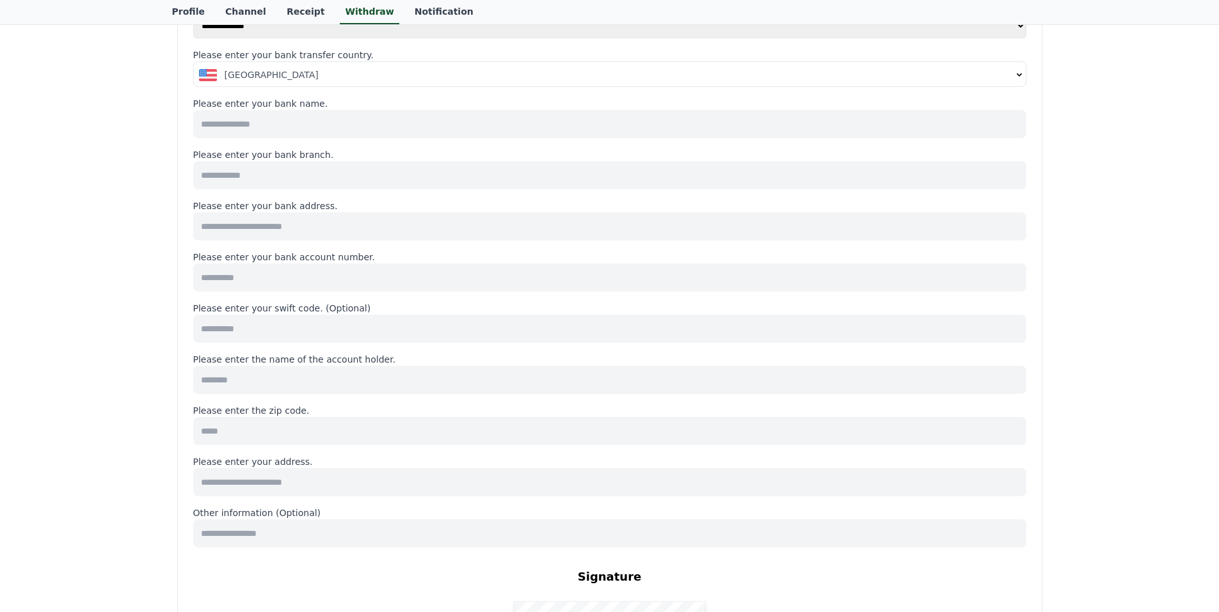
scroll to position [256, 0]
click at [109, 374] on div "**********" at bounding box center [609, 344] width 1219 height 1024
click at [119, 431] on div "**********" at bounding box center [609, 344] width 1219 height 1024
click at [126, 479] on div "**********" at bounding box center [609, 344] width 1219 height 1024
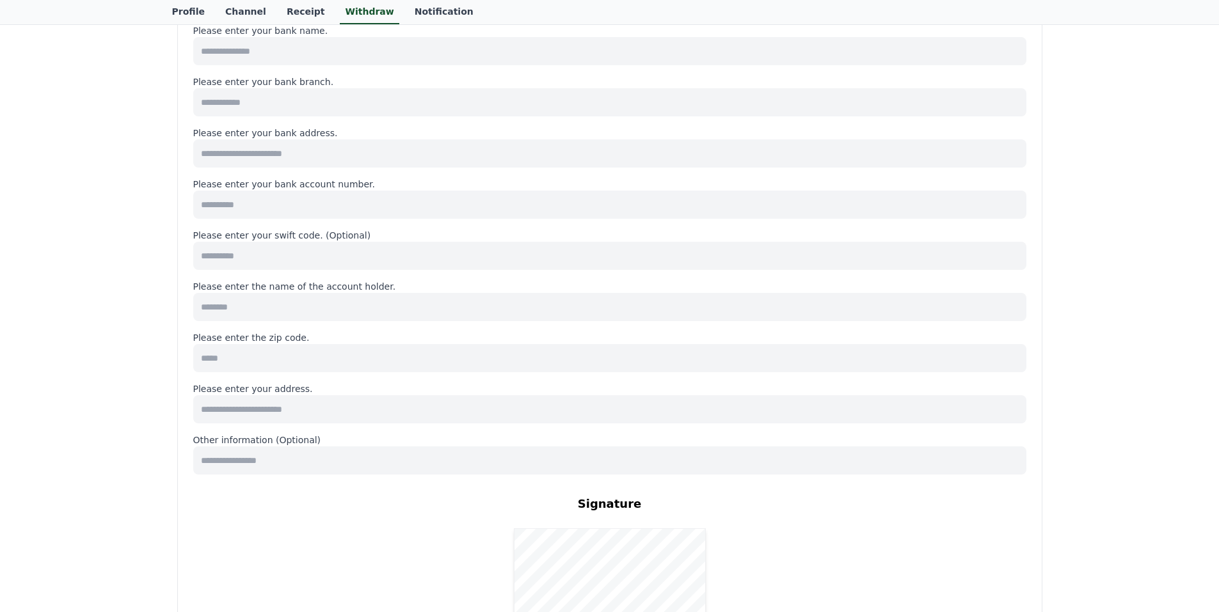
scroll to position [147, 0]
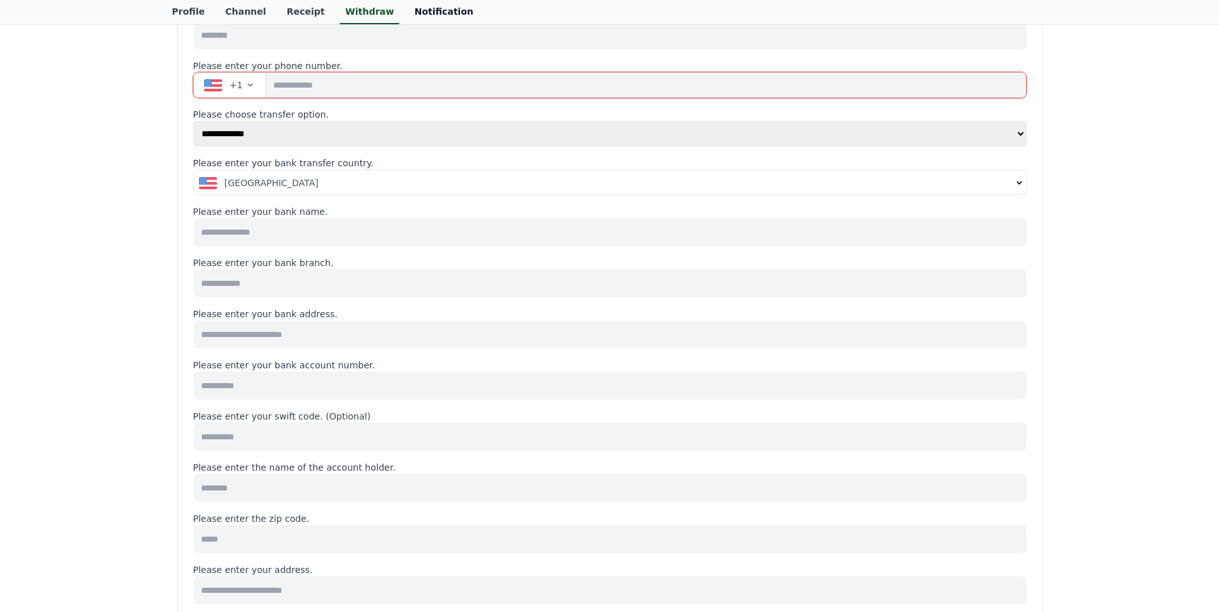
click at [411, 15] on link "Notification" at bounding box center [443, 12] width 79 height 24
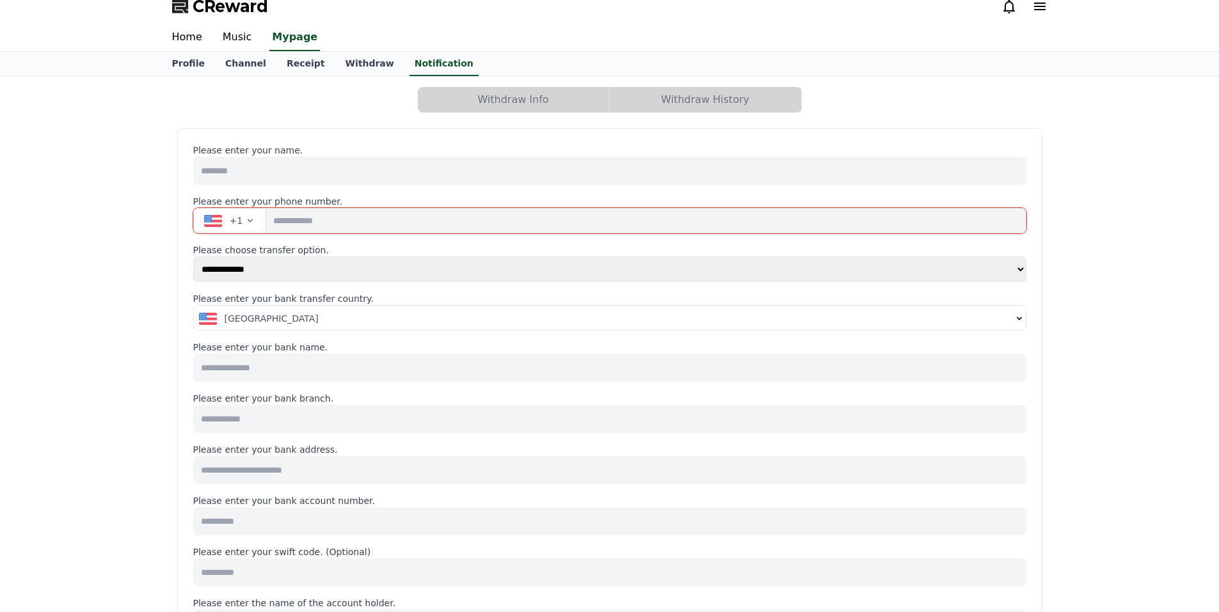
scroll to position [0, 0]
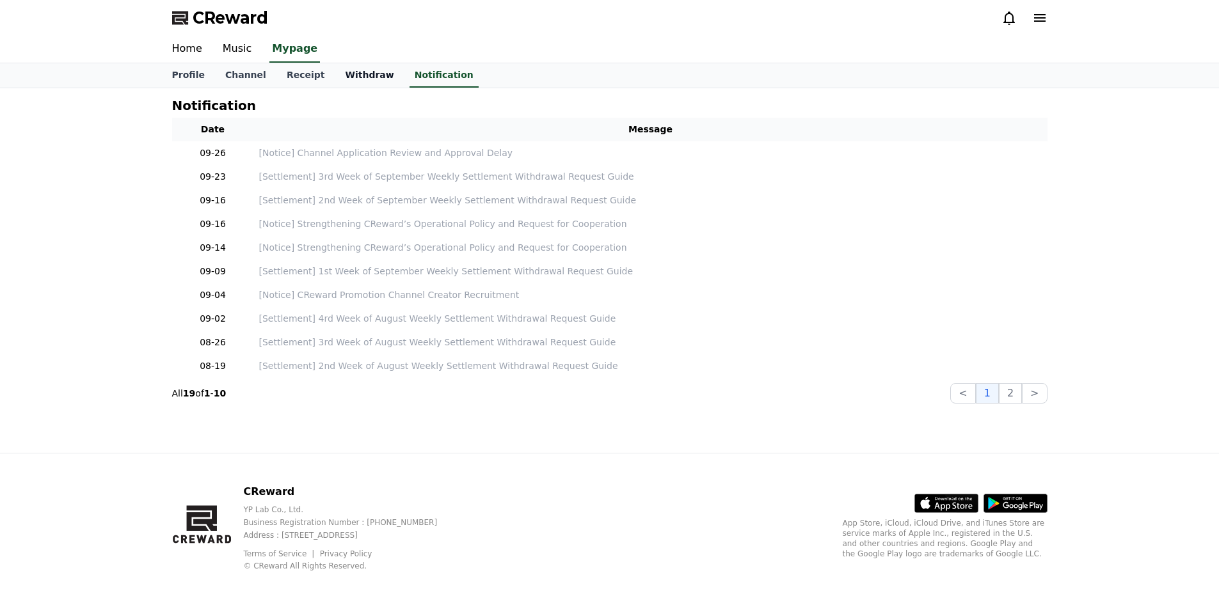
click at [346, 72] on link "Withdraw" at bounding box center [369, 75] width 69 height 24
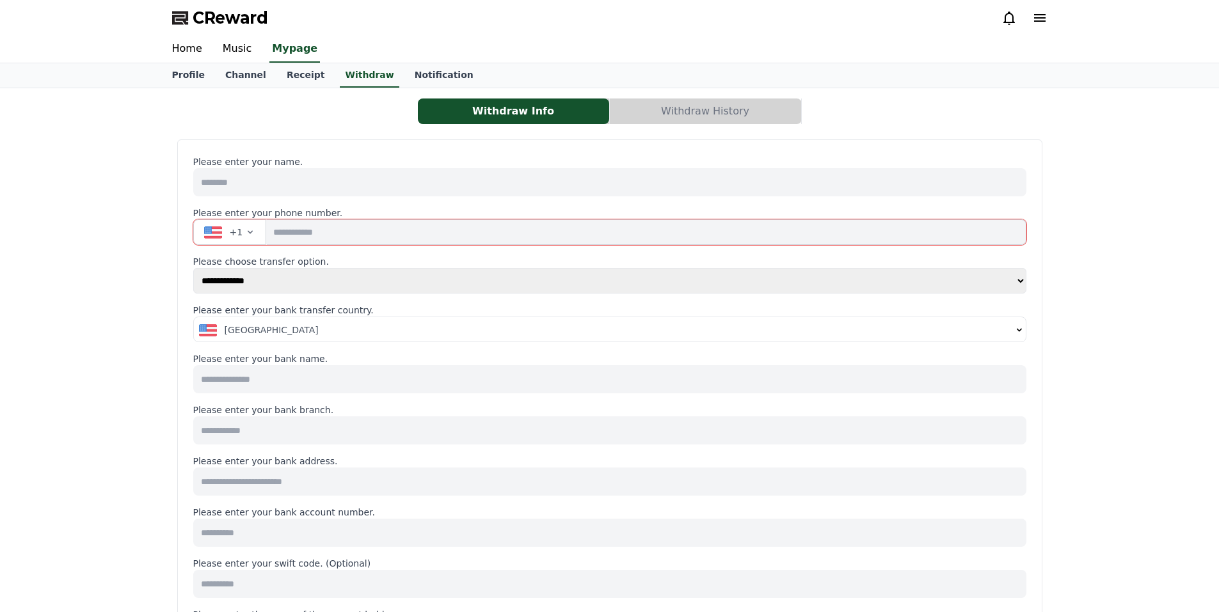
click at [0, 189] on div "**********" at bounding box center [609, 600] width 1219 height 1024
click at [131, 225] on div "**********" at bounding box center [609, 600] width 1219 height 1024
click at [746, 115] on button "Withdraw History" at bounding box center [705, 112] width 191 height 26
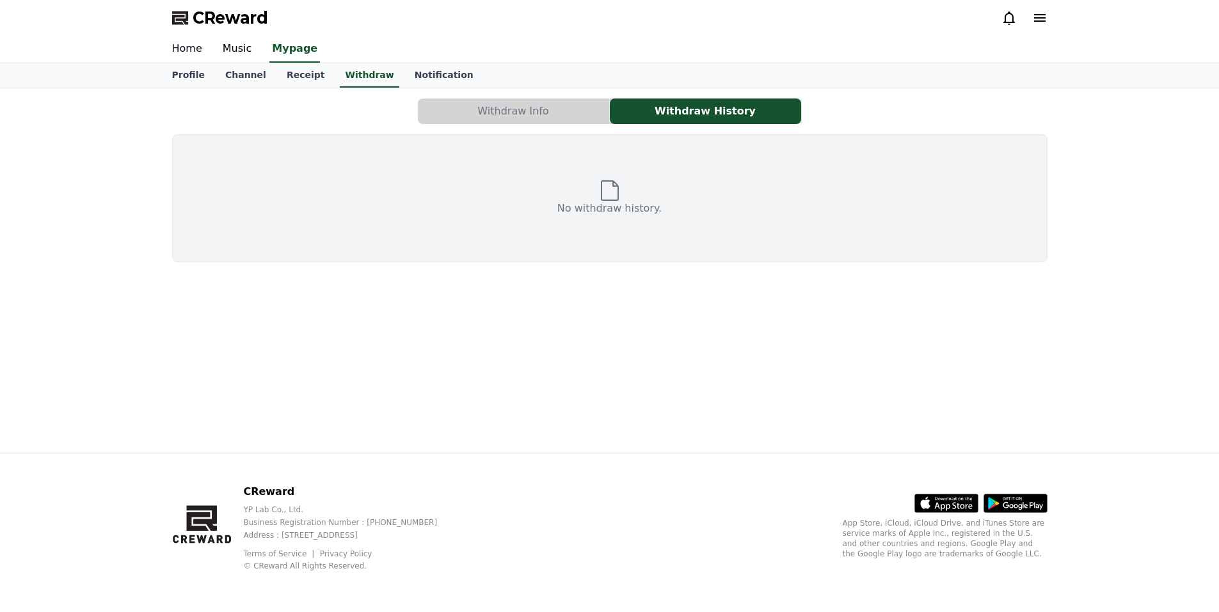
click at [178, 47] on link "Home" at bounding box center [187, 49] width 51 height 27
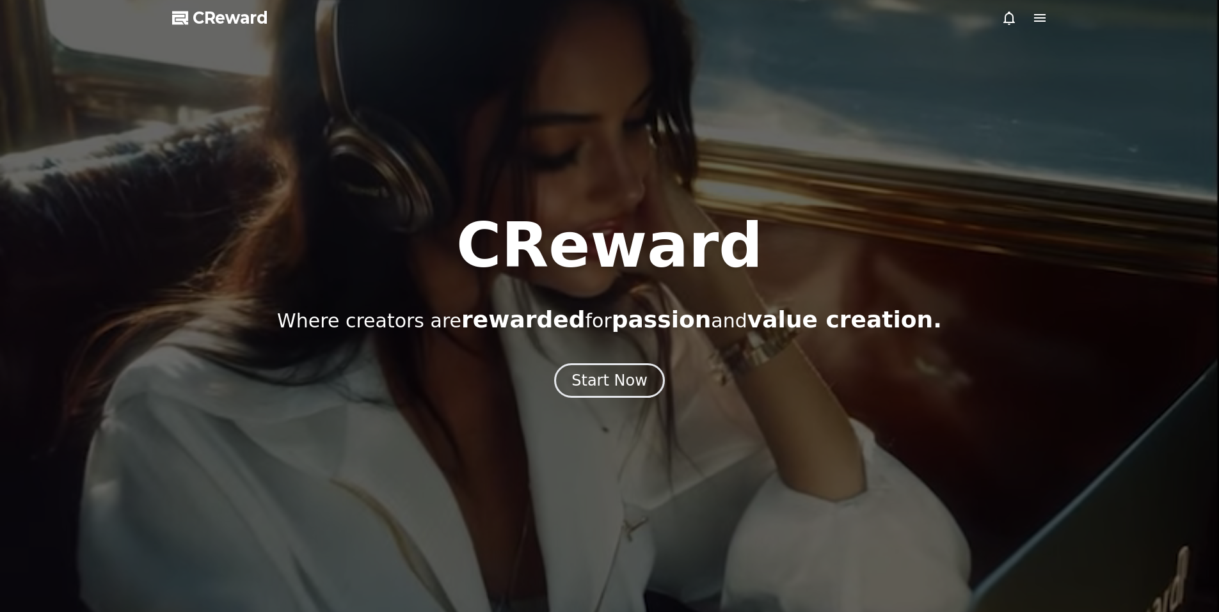
click at [1034, 22] on icon at bounding box center [1039, 17] width 15 height 15
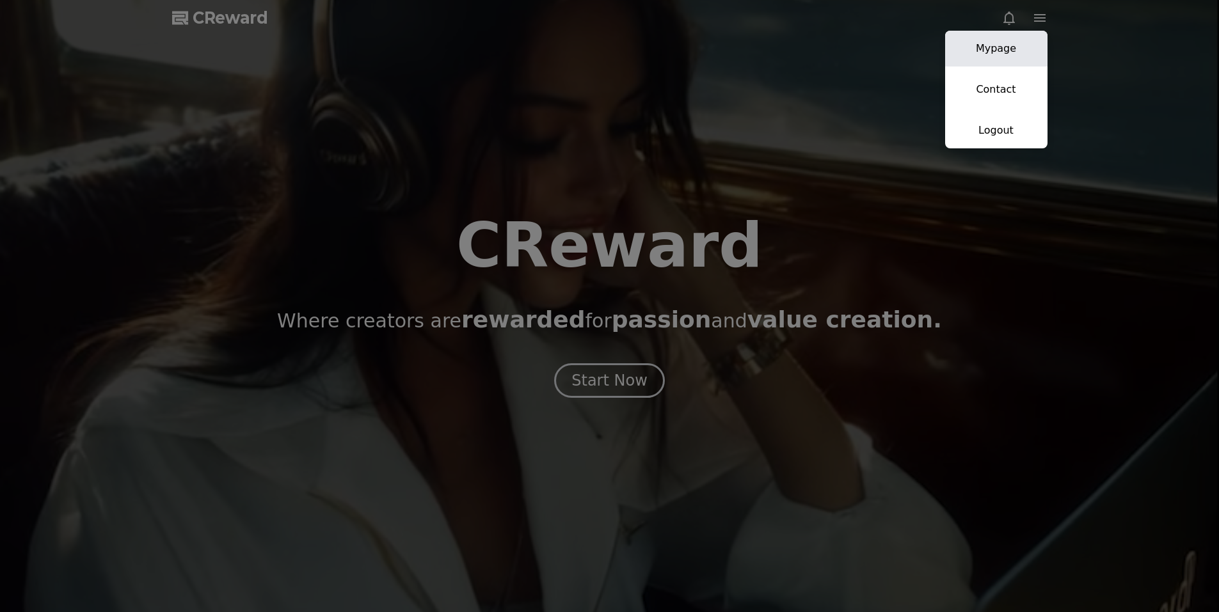
click at [1004, 54] on link "Mypage" at bounding box center [996, 49] width 102 height 36
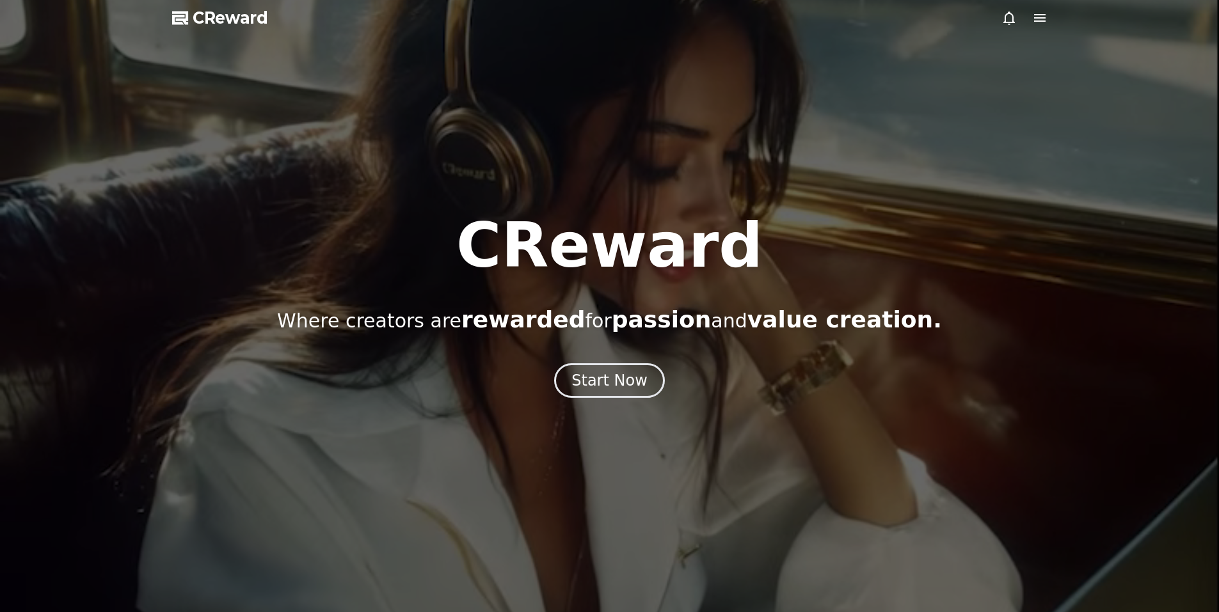
select select "**********"
